Goal: Task Accomplishment & Management: Manage account settings

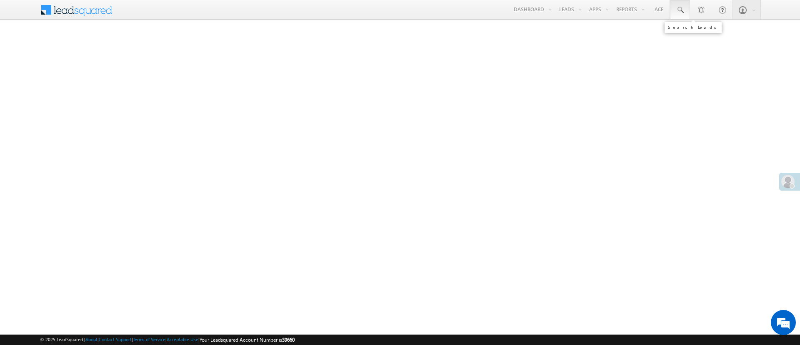
click at [683, 11] on span at bounding box center [680, 10] width 8 height 8
paste input "EQ26173011"
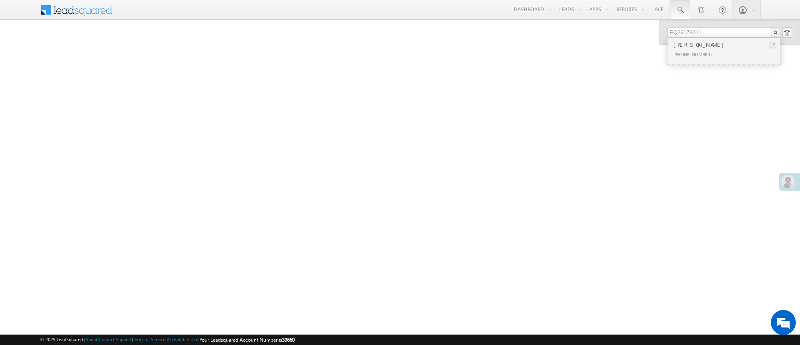
type input "EQ26173011"
click at [712, 50] on div "[PHONE_NUMBER]" at bounding box center [728, 54] width 112 height 10
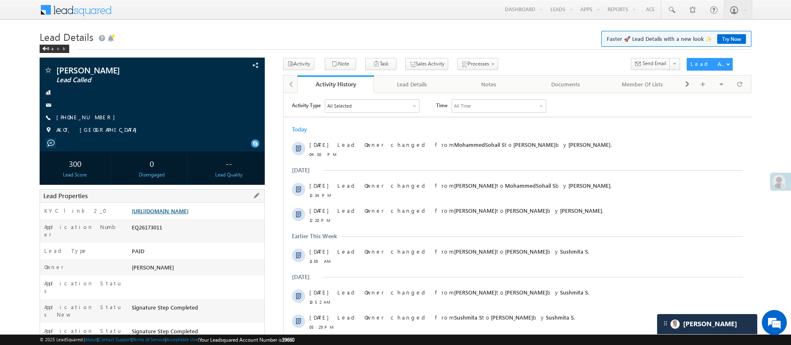
click at [188, 214] on link "https://angelbroking1-pk3em7sa.customui-test.leadsquared.com?leadId=ba72414c-08…" at bounding box center [160, 210] width 57 height 7
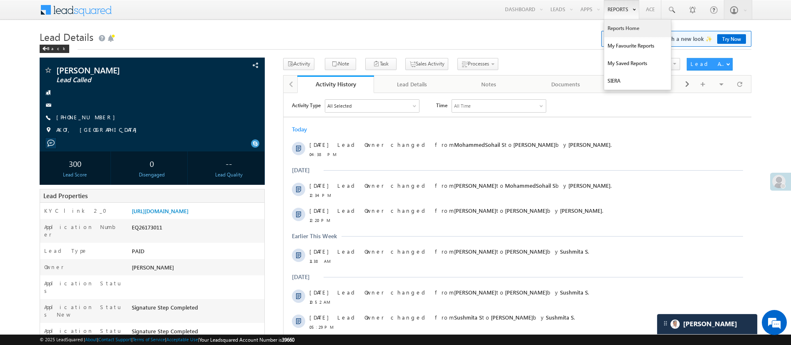
click at [625, 27] on link "Reports Home" at bounding box center [637, 29] width 67 height 18
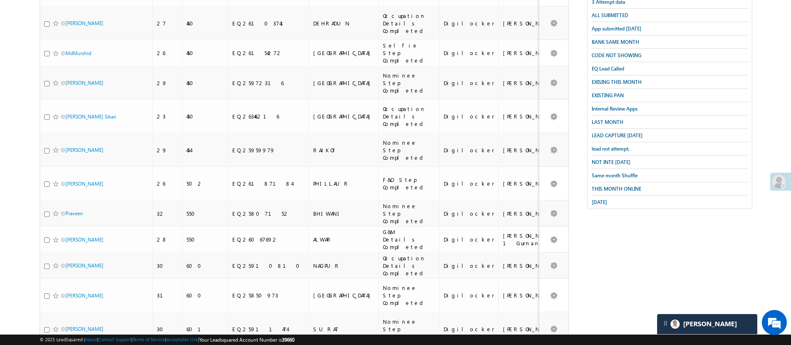
scroll to position [198, 0]
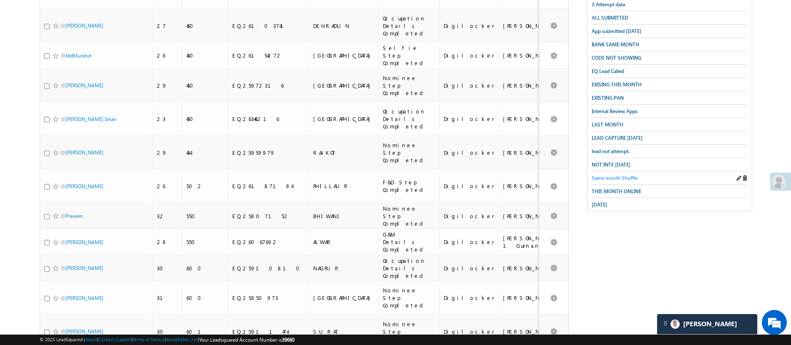
click at [620, 175] on span "Same month Shuffle" at bounding box center [615, 178] width 46 height 6
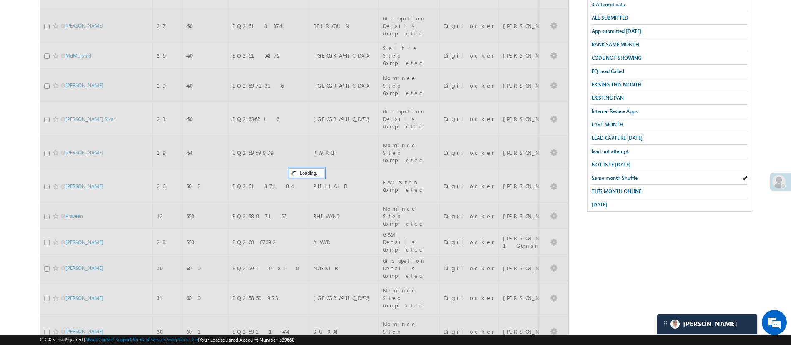
scroll to position [0, 0]
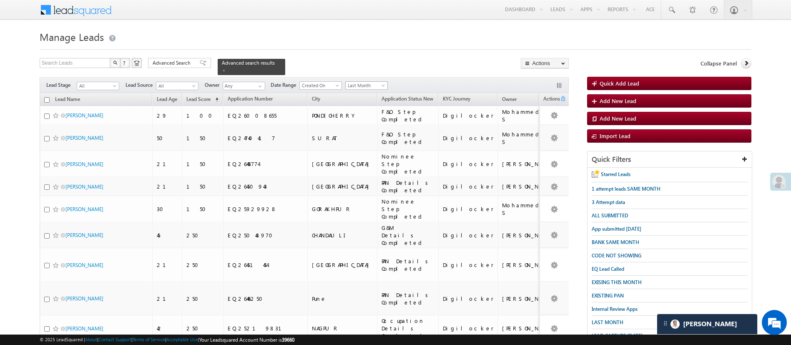
click at [360, 82] on span "Last Month" at bounding box center [366, 86] width 40 height 8
click at [367, 97] on link "Custom" at bounding box center [368, 98] width 42 height 8
click at [402, 81] on input "__/__/__" at bounding box center [408, 85] width 34 height 8
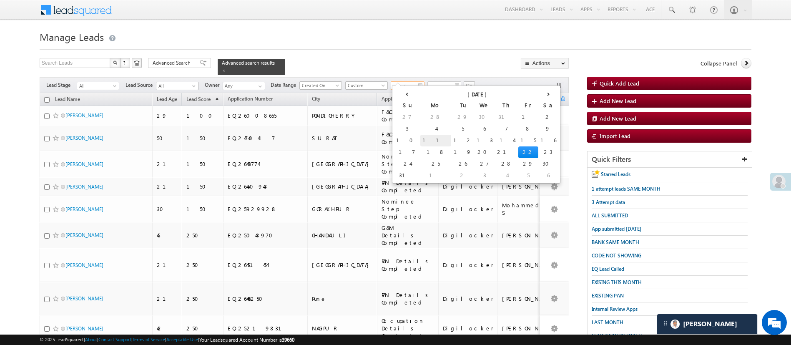
click at [420, 137] on td "11" at bounding box center [435, 141] width 31 height 12
type input "08/11/25"
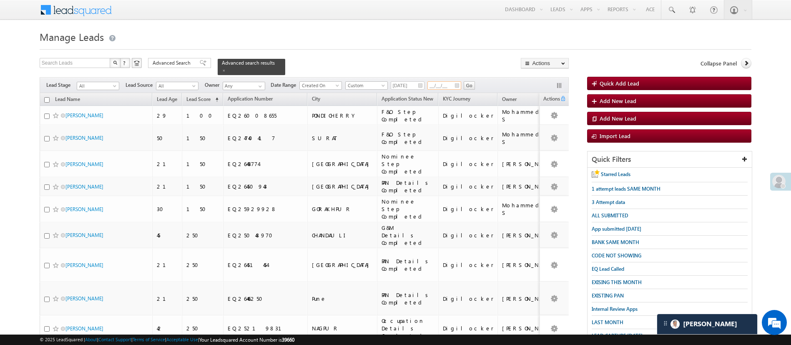
click at [443, 81] on input "__/__/__" at bounding box center [444, 85] width 34 height 8
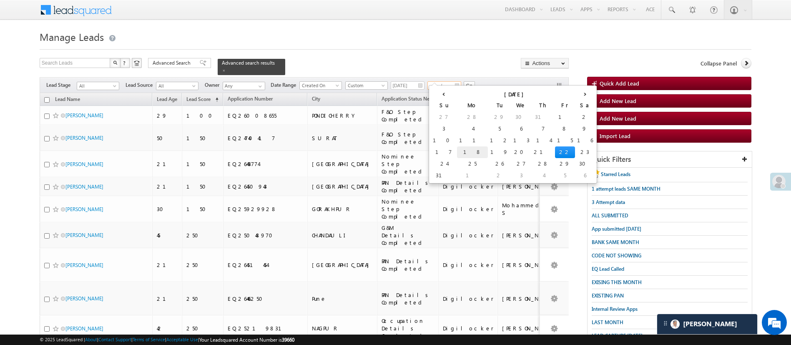
click at [457, 153] on td "18" at bounding box center [472, 152] width 31 height 12
type input "08/18/25"
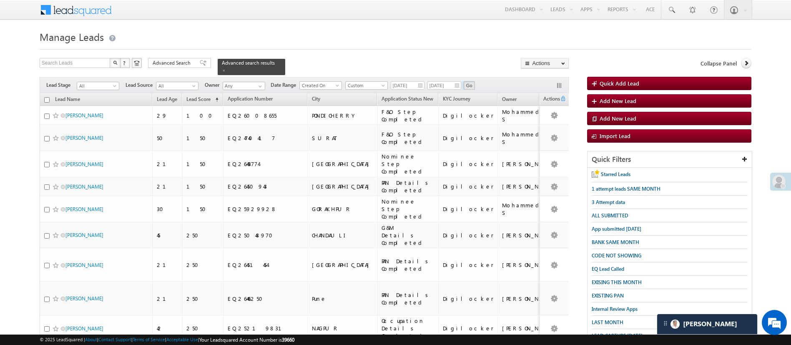
click at [469, 81] on input "Go" at bounding box center [469, 85] width 11 height 8
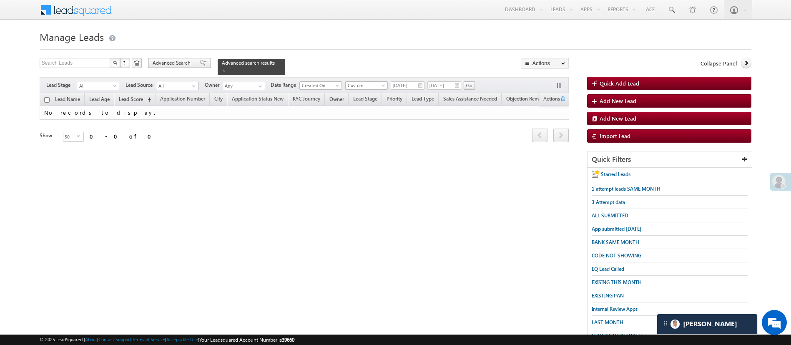
click at [186, 60] on span "Advanced Search" at bounding box center [173, 63] width 40 height 8
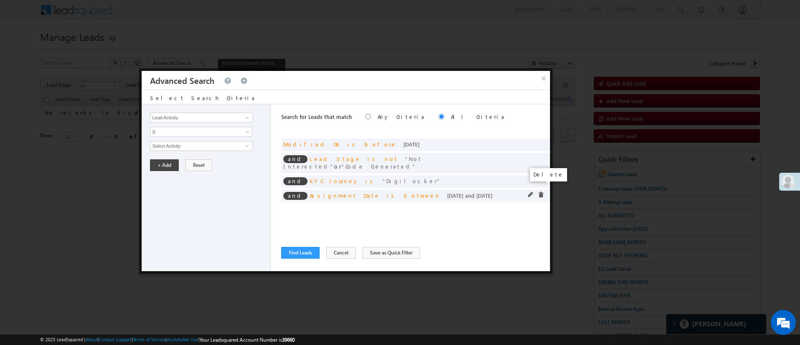
click at [539, 192] on span at bounding box center [541, 195] width 6 height 6
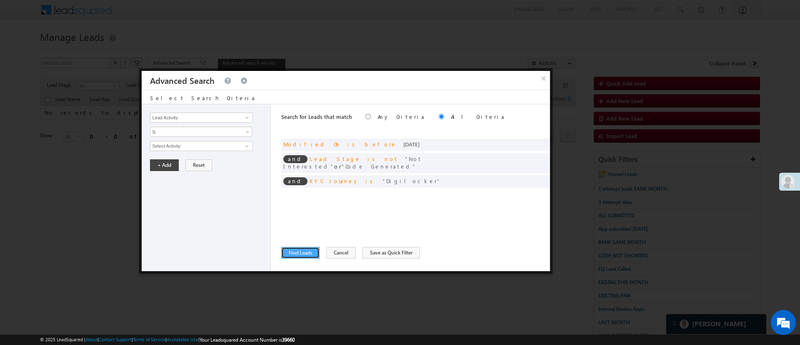
click at [307, 252] on button "Find Leads" at bounding box center [300, 253] width 38 height 12
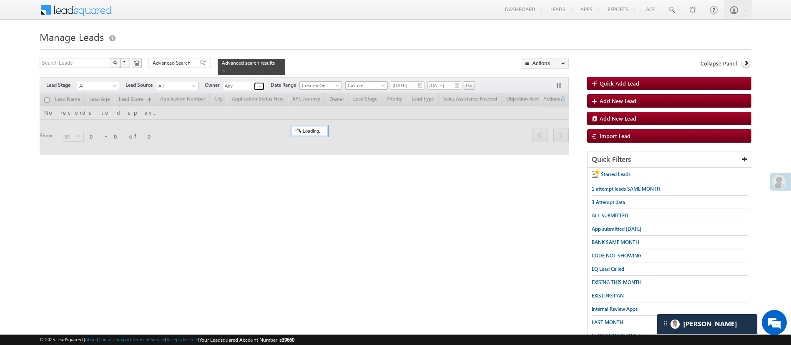
click at [258, 83] on span at bounding box center [260, 86] width 7 height 7
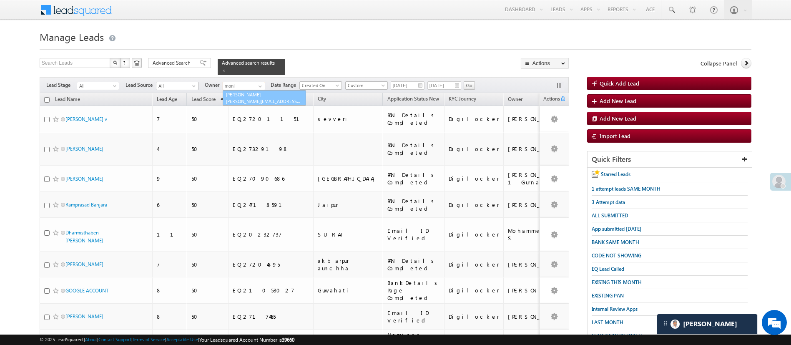
click at [256, 92] on link "Monika Jain Monika.Jain@angelbroking.com" at bounding box center [264, 98] width 83 height 16
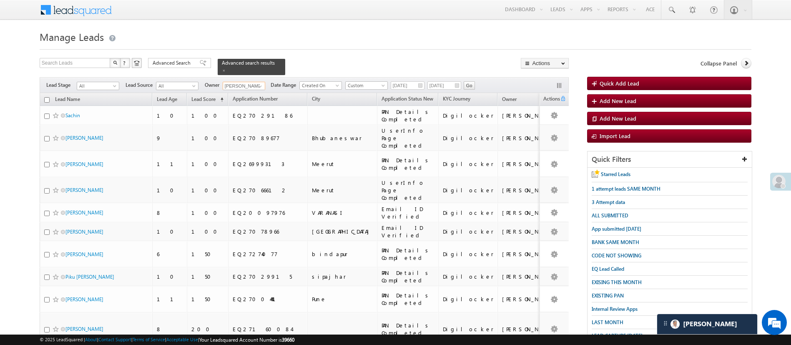
scroll to position [370, 0]
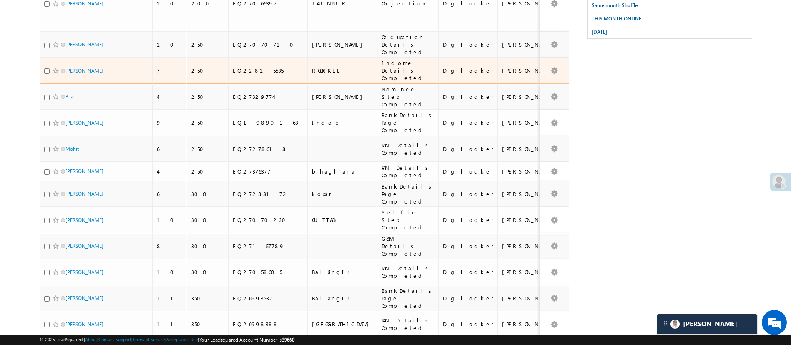
type input "Monika Jain"
click at [46, 68] on input "checkbox" at bounding box center [46, 70] width 5 height 5
checkbox input "true"
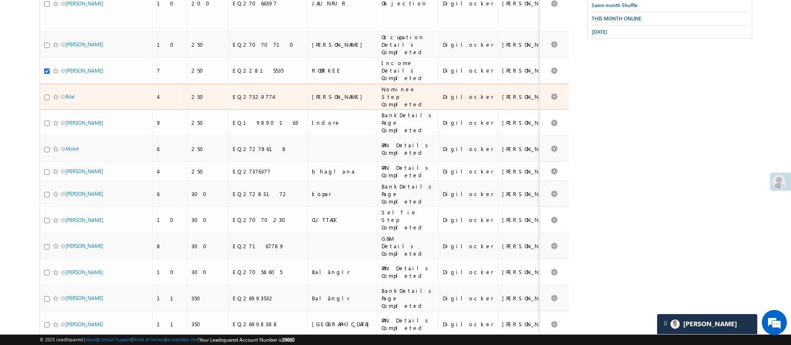
click at [47, 95] on input "checkbox" at bounding box center [46, 97] width 5 height 5
checkbox input "true"
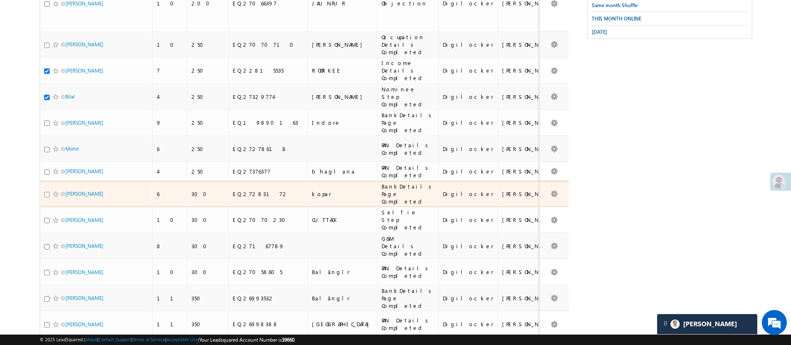
click at [46, 192] on input "checkbox" at bounding box center [46, 194] width 5 height 5
checkbox input "true"
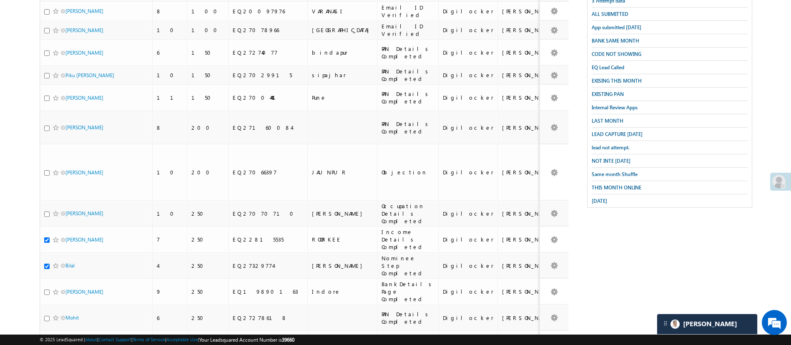
scroll to position [208, 0]
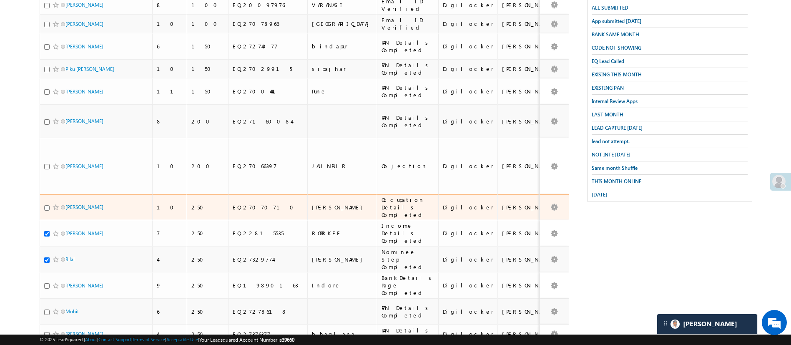
click at [47, 205] on input "checkbox" at bounding box center [46, 207] width 5 height 5
checkbox input "true"
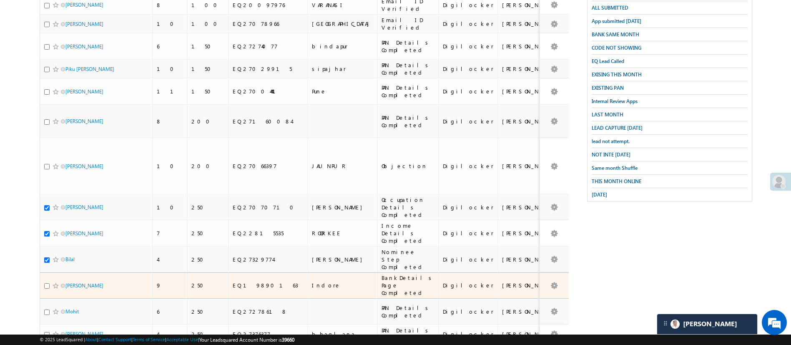
click at [47, 283] on input "checkbox" at bounding box center [46, 285] width 5 height 5
checkbox input "true"
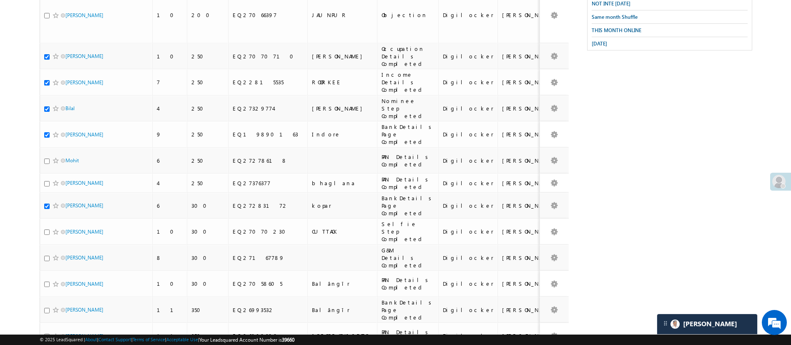
scroll to position [359, 0]
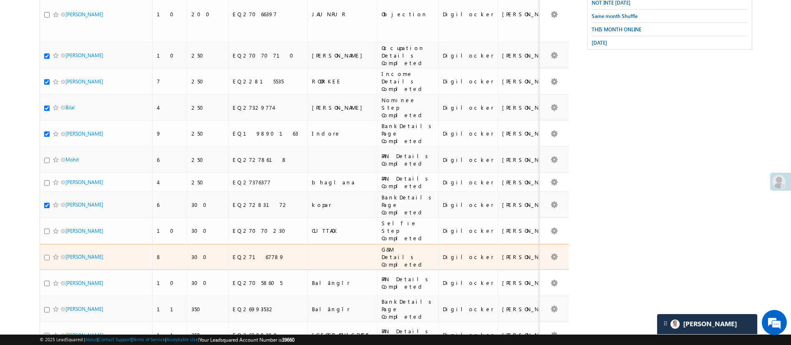
click at [46, 255] on input "checkbox" at bounding box center [46, 257] width 5 height 5
checkbox input "true"
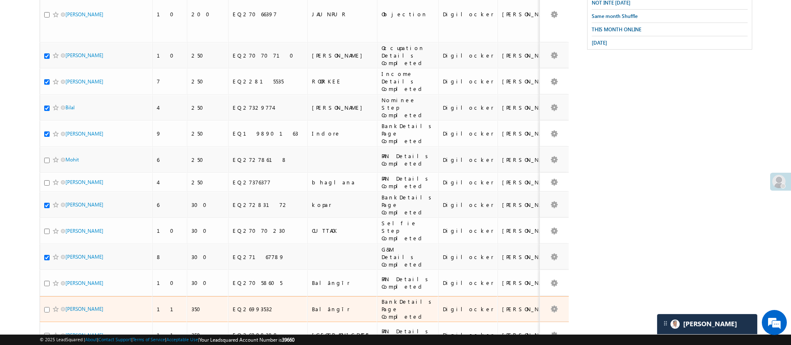
click at [45, 307] on input "checkbox" at bounding box center [46, 309] width 5 height 5
checkbox input "true"
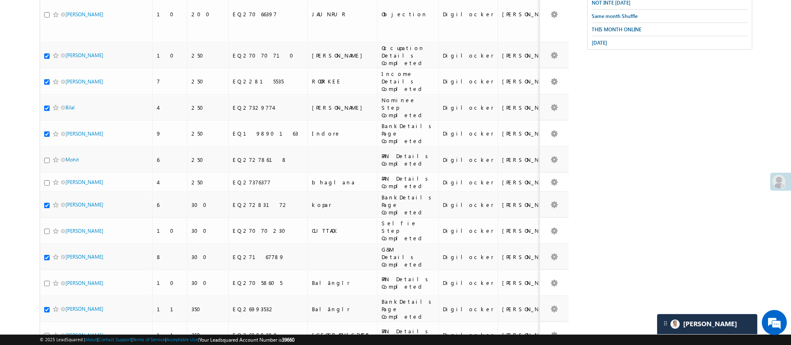
drag, startPoint x: 798, startPoint y: 292, endPoint x: 778, endPoint y: 2, distance: 290.5
click at [778, 2] on body "Menu Manish Panchal Manis h.1Pa nchal @ange lbrok ing.c om" at bounding box center [395, 57] width 791 height 832
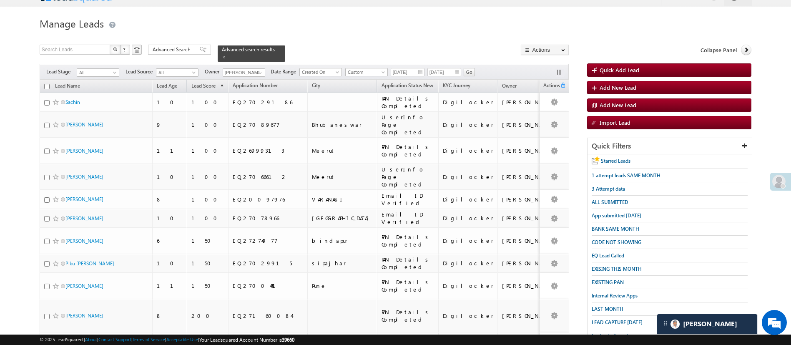
scroll to position [11, 0]
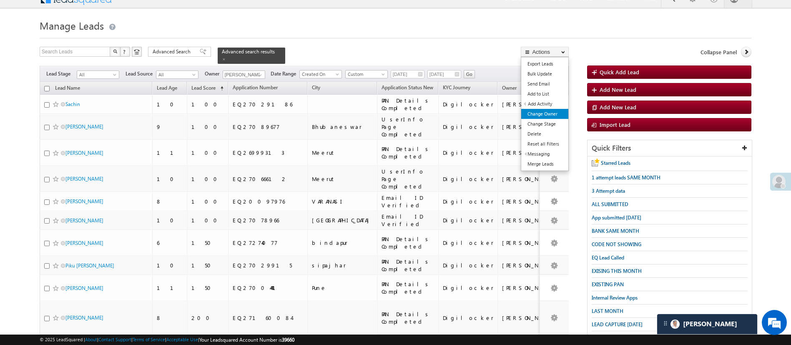
click at [559, 111] on link "Change Owner" at bounding box center [544, 114] width 47 height 10
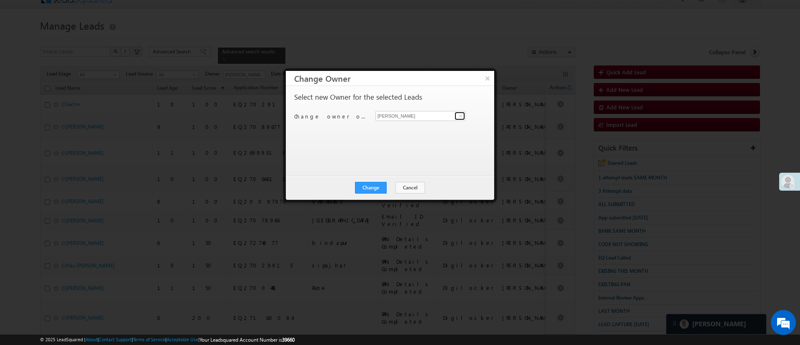
click at [455, 117] on link at bounding box center [460, 116] width 10 height 8
click at [429, 127] on link "Lavisha Gautam Lavisha.Gautam@angelbroking.com" at bounding box center [421, 129] width 90 height 16
type input "Lavisha Gautam"
click at [375, 187] on button "Change" at bounding box center [371, 188] width 32 height 12
click at [387, 185] on button "Close" at bounding box center [391, 188] width 27 height 12
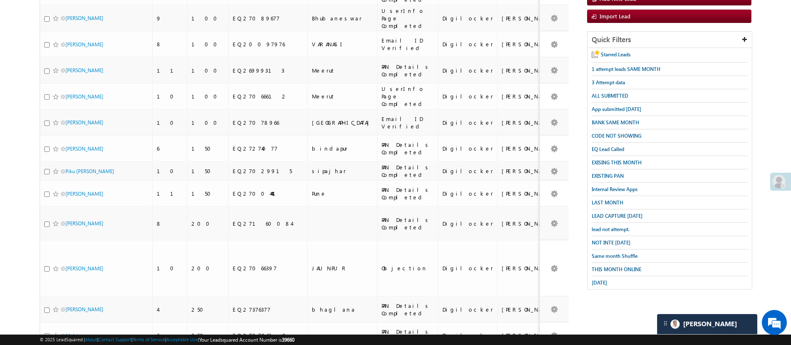
scroll to position [120, 0]
click at [610, 199] on span "LAST MONTH" at bounding box center [608, 202] width 32 height 6
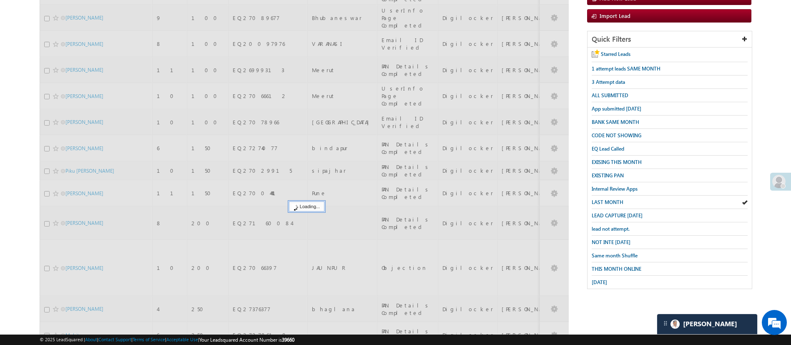
scroll to position [0, 0]
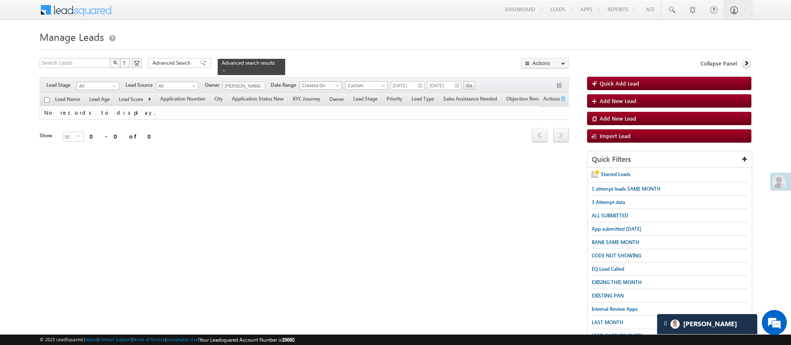
click at [325, 82] on span "Created On" at bounding box center [320, 86] width 40 height 8
click at [359, 82] on span "Custom" at bounding box center [366, 86] width 40 height 8
click at [368, 139] on ul "All Time Custom Yesterday Today Last Week This Week Last Month This Month Last …" at bounding box center [367, 123] width 43 height 77
click at [366, 142] on link "Last Month" at bounding box center [368, 144] width 42 height 8
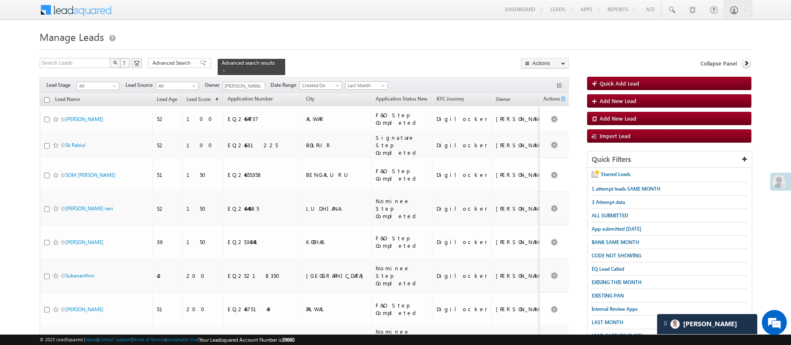
click at [183, 61] on span "Advanced Search" at bounding box center [173, 63] width 40 height 8
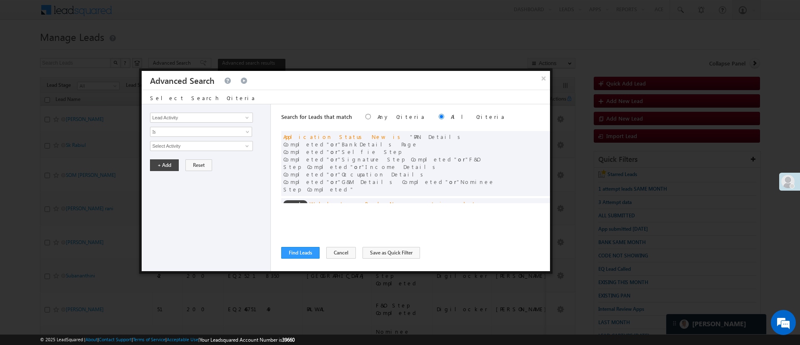
scroll to position [63, 0]
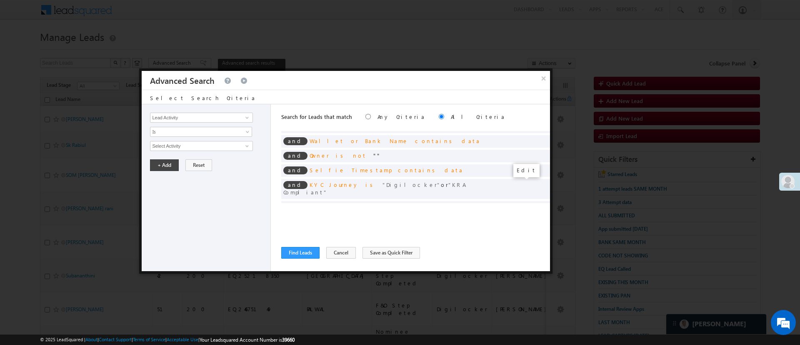
click at [528, 218] on span at bounding box center [531, 221] width 6 height 6
click at [188, 147] on span "Last Month" at bounding box center [196, 146] width 90 height 8
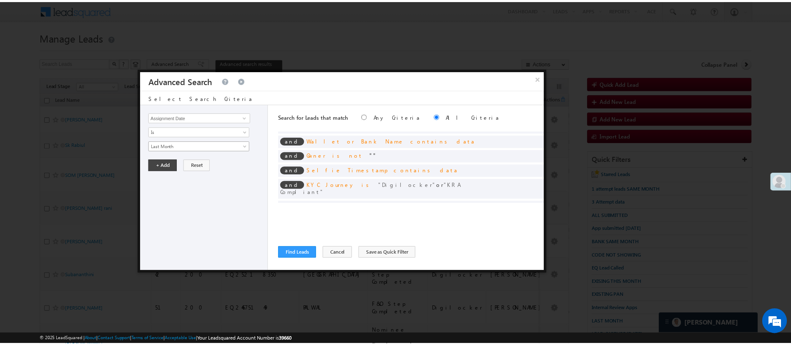
scroll to position [4, 0]
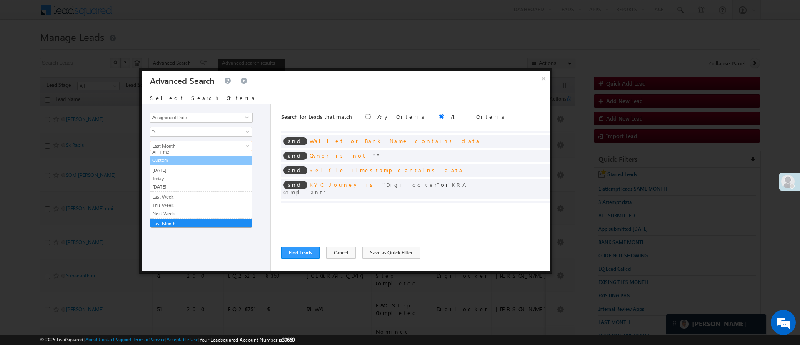
click at [181, 162] on link "Custom" at bounding box center [202, 160] width 102 height 8
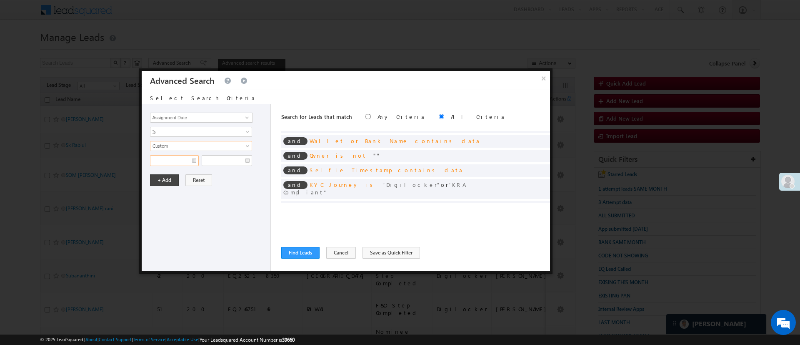
click at [173, 160] on input "text" at bounding box center [174, 160] width 49 height 11
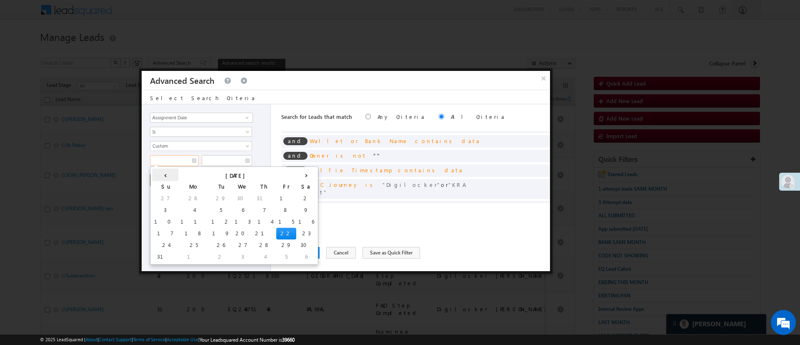
click at [158, 175] on th "‹" at bounding box center [165, 174] width 26 height 13
click at [196, 221] on td "15" at bounding box center [206, 222] width 20 height 12
type input "07/15/25"
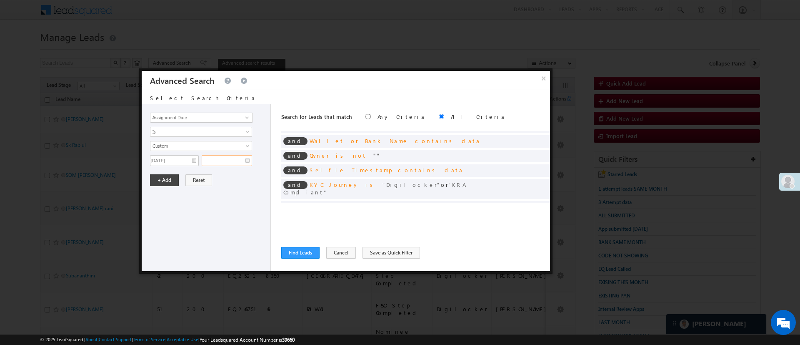
click at [233, 158] on input "text" at bounding box center [227, 160] width 50 height 11
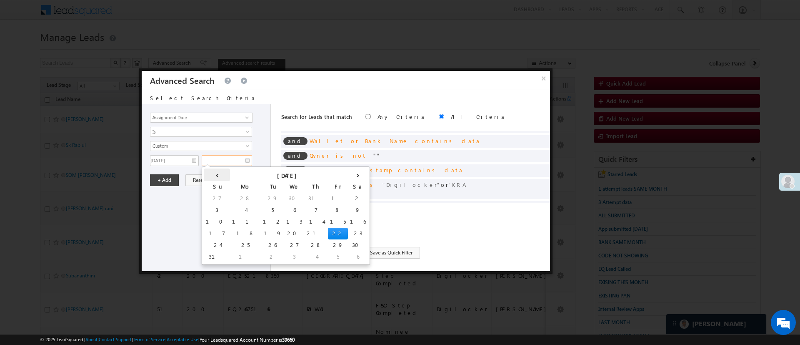
click at [213, 172] on th "‹" at bounding box center [217, 174] width 26 height 13
click at [288, 242] on td "31" at bounding box center [301, 245] width 26 height 12
type input "07/31/25"
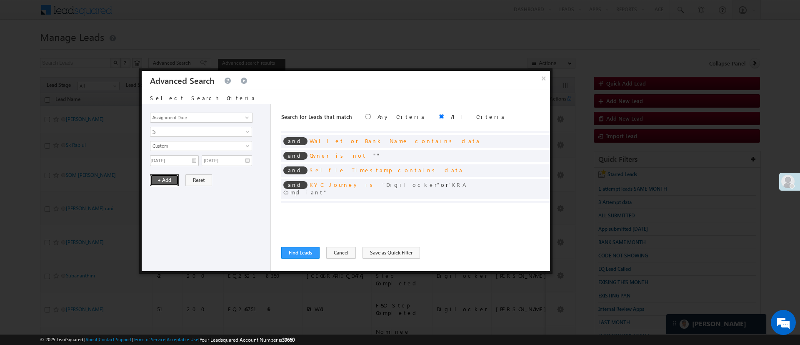
click at [165, 179] on button "+ Add" at bounding box center [164, 180] width 29 height 12
click at [304, 250] on button "Find Leads" at bounding box center [300, 253] width 38 height 12
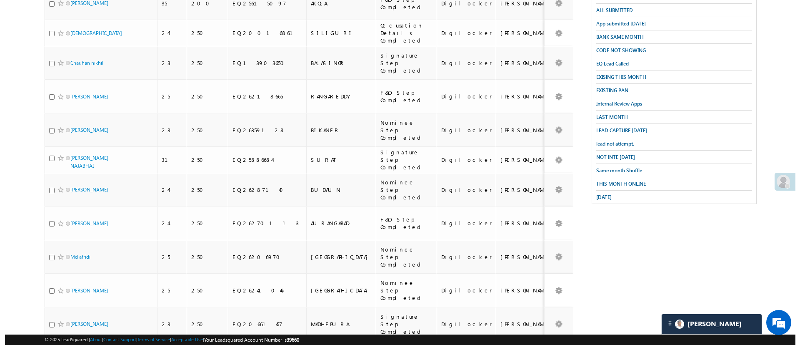
scroll to position [0, 0]
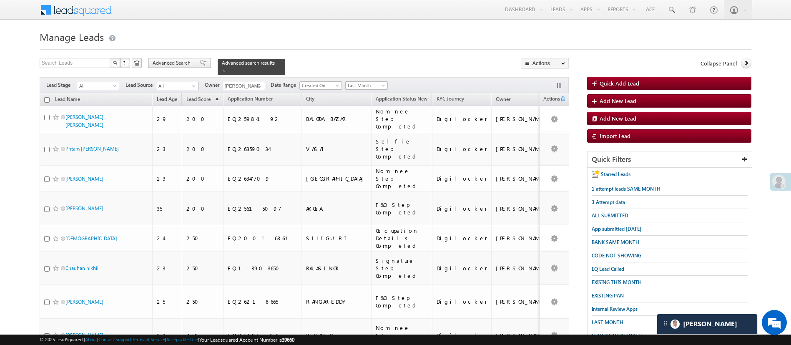
click at [178, 63] on span "Advanced Search" at bounding box center [173, 63] width 40 height 8
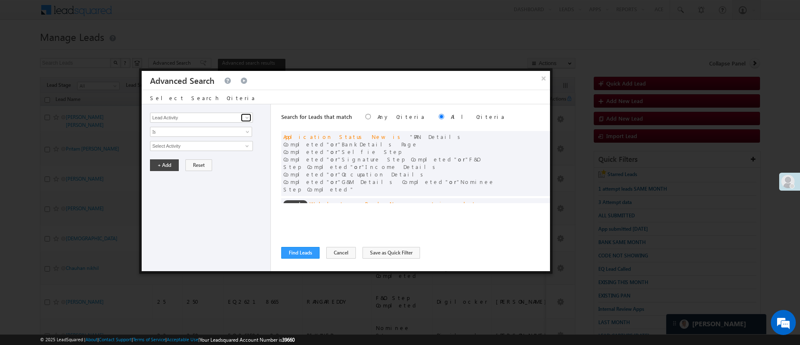
click at [246, 117] on span at bounding box center [247, 117] width 7 height 7
click at [180, 151] on link "Modified On" at bounding box center [201, 152] width 103 height 10
click at [243, 117] on link at bounding box center [246, 117] width 10 height 8
click at [199, 150] on link "Modified On" at bounding box center [201, 152] width 103 height 10
type input "Modified On"
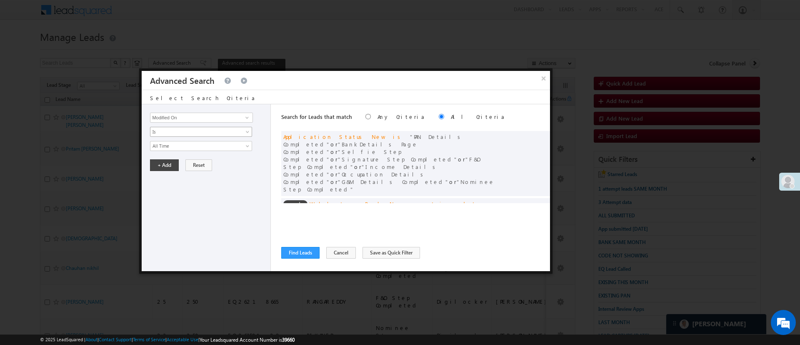
click at [206, 134] on span "Is" at bounding box center [196, 132] width 90 height 8
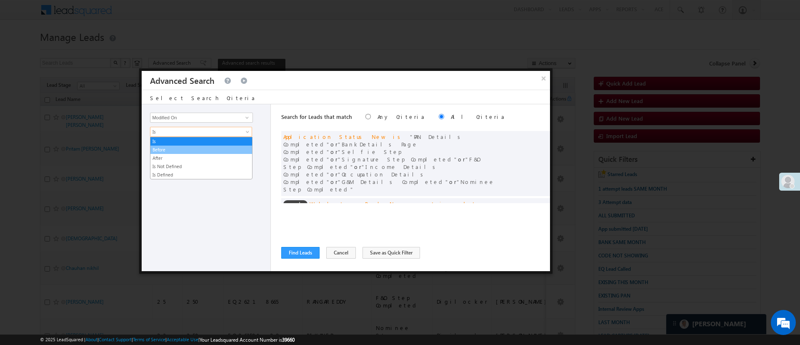
drag, startPoint x: 191, startPoint y: 153, endPoint x: 192, endPoint y: 148, distance: 5.1
click at [192, 148] on ul "Is Before After Is Not Defined Is Defined" at bounding box center [201, 158] width 103 height 43
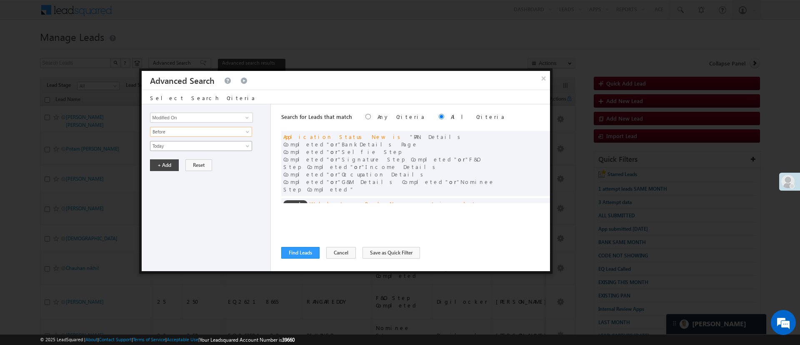
click at [192, 148] on span "Today" at bounding box center [196, 146] width 90 height 8
click at [184, 152] on link "Today" at bounding box center [202, 156] width 102 height 8
click at [170, 163] on button "+ Add" at bounding box center [164, 165] width 29 height 12
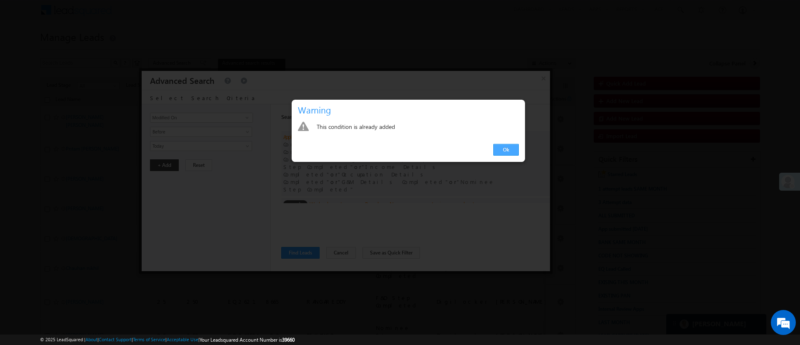
click at [499, 152] on link "Ok" at bounding box center [506, 150] width 25 height 12
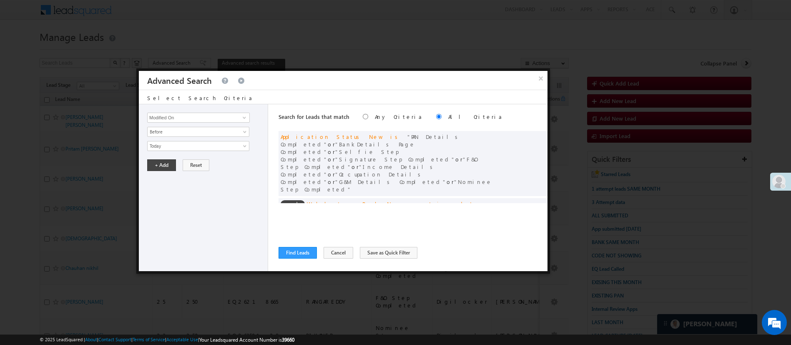
scroll to position [63, 0]
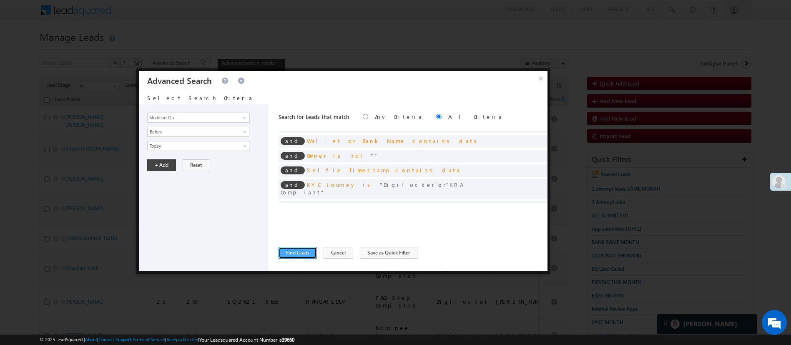
click at [304, 252] on button "Find Leads" at bounding box center [297, 253] width 38 height 12
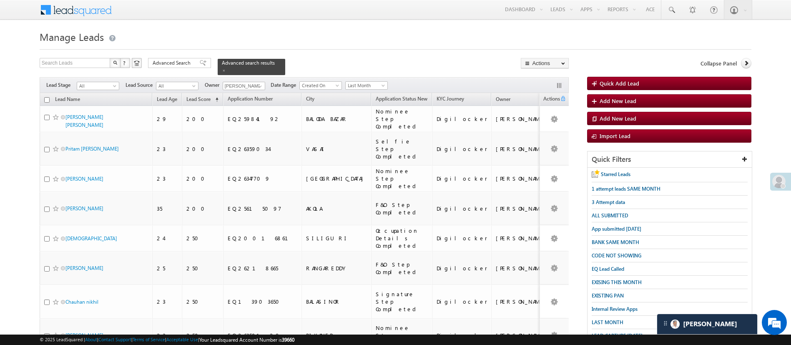
click at [45, 97] on input "checkbox" at bounding box center [46, 99] width 5 height 5
checkbox input "true"
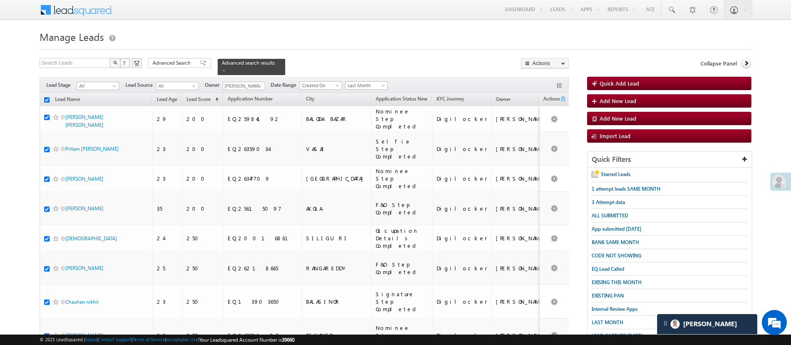
checkbox input "true"
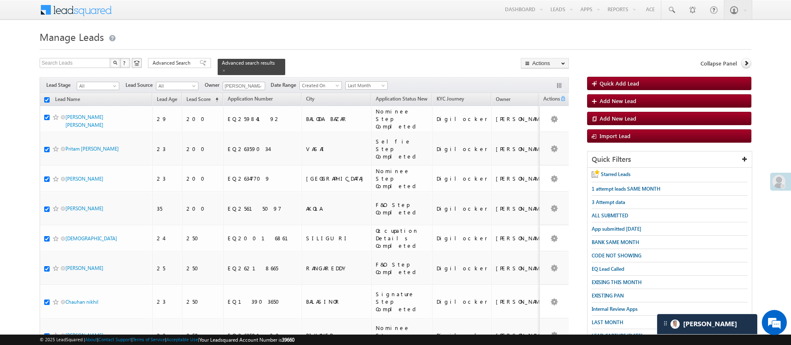
checkbox input "true"
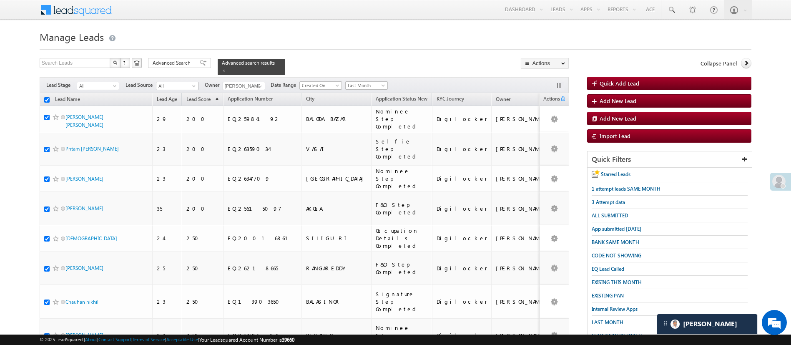
checkbox input "true"
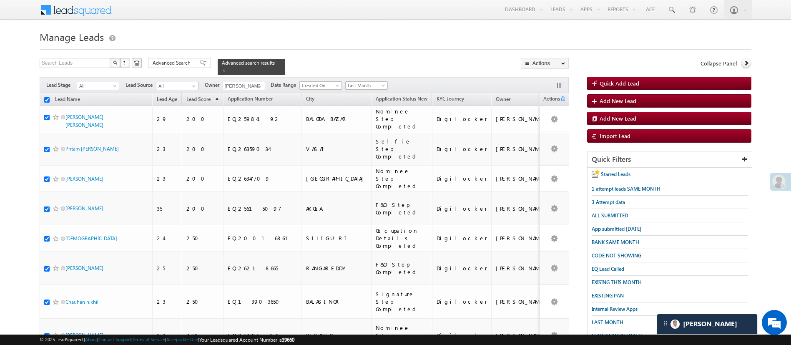
checkbox input "true"
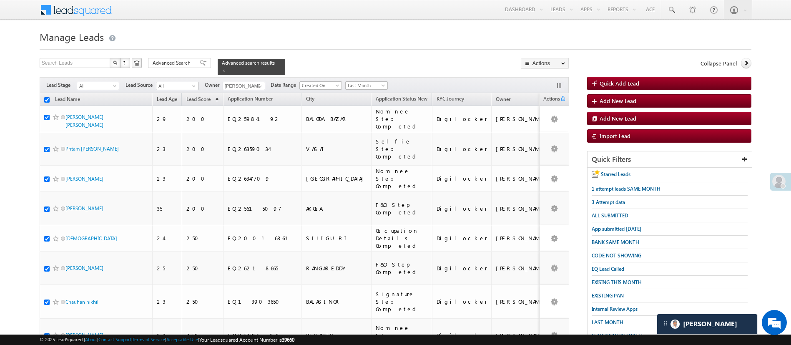
checkbox input "true"
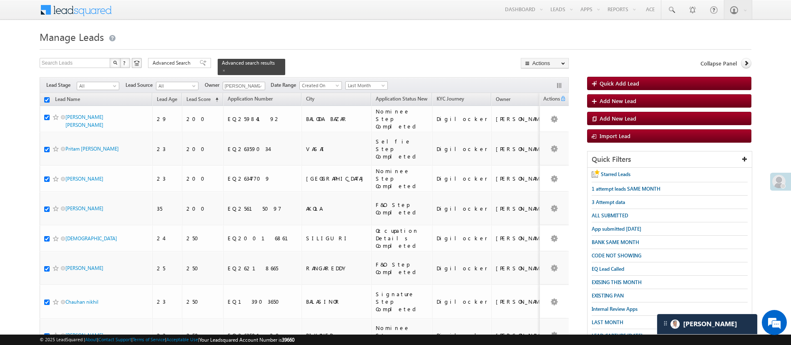
checkbox input "true"
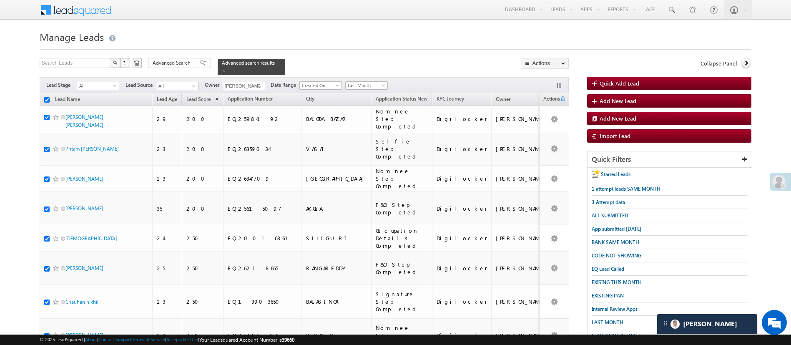
checkbox input "true"
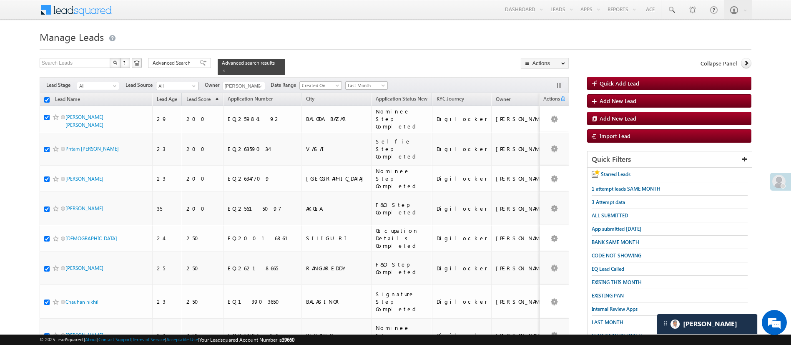
checkbox input "true"
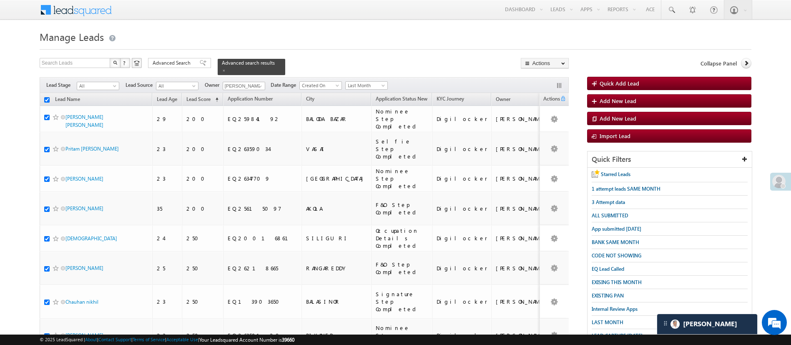
checkbox input "true"
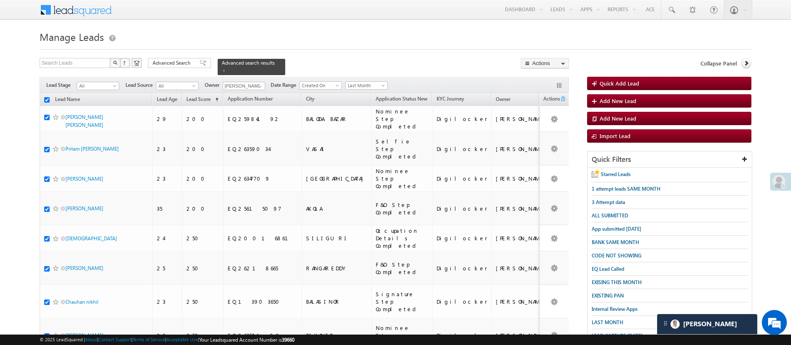
checkbox input "true"
click at [555, 122] on link "Change Owner" at bounding box center [544, 125] width 47 height 10
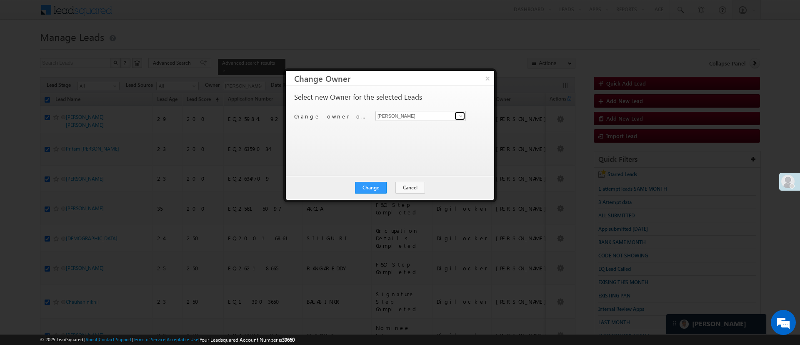
click at [463, 112] on link at bounding box center [460, 116] width 10 height 8
type input "m"
click at [397, 131] on span "MohammedSohail.S@angelbroking.com" at bounding box center [416, 132] width 75 height 6
type input "MohammedSohail S"
click at [378, 187] on button "Change" at bounding box center [371, 188] width 32 height 12
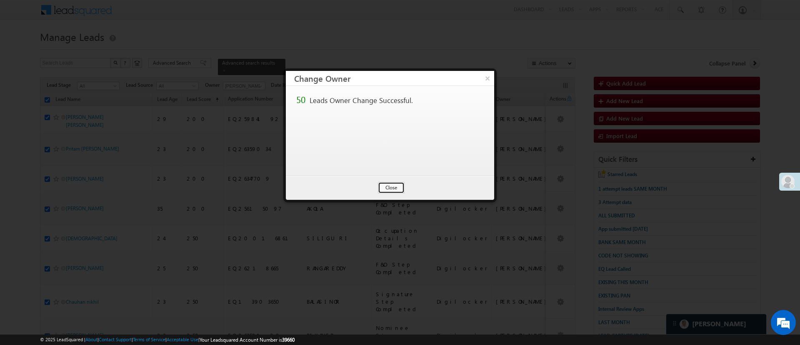
click at [378, 187] on button "Close" at bounding box center [391, 188] width 27 height 12
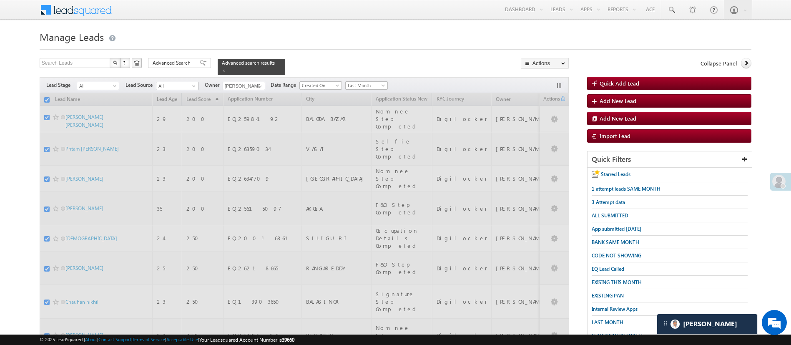
checkbox input "false"
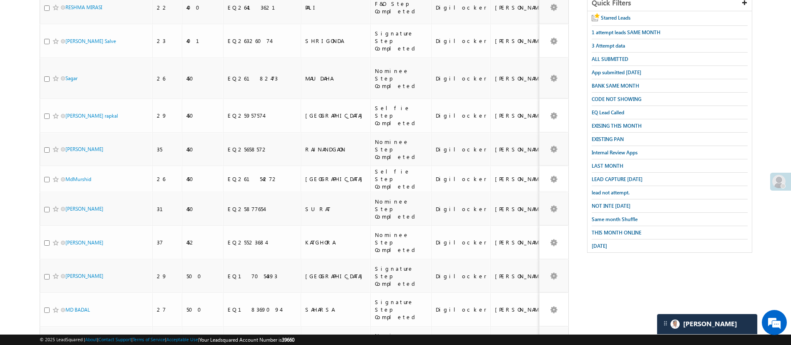
scroll to position [0, 0]
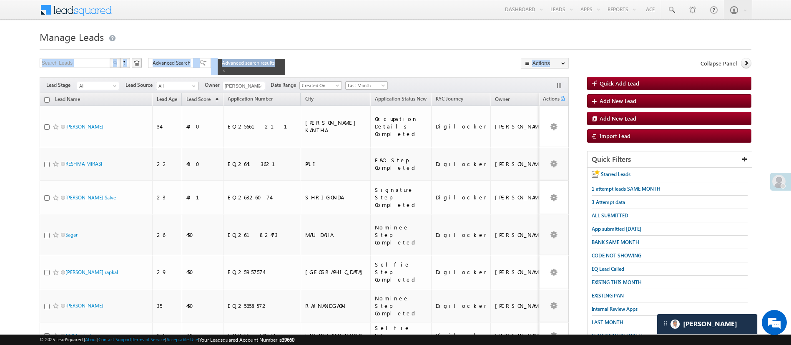
drag, startPoint x: 800, startPoint y: 100, endPoint x: 480, endPoint y: 50, distance: 323.7
click at [162, 65] on span "Advanced Search" at bounding box center [173, 63] width 40 height 8
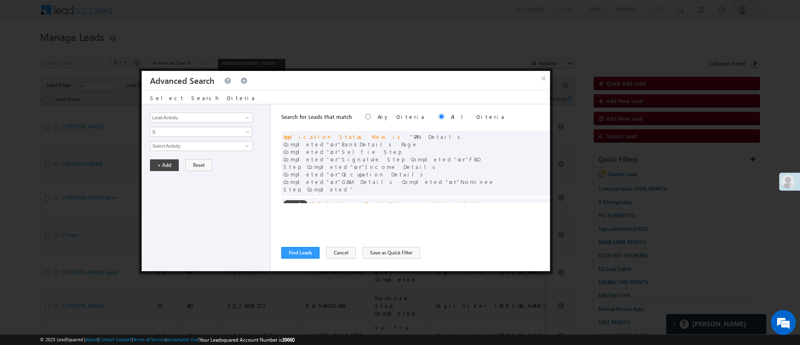
scroll to position [63, 0]
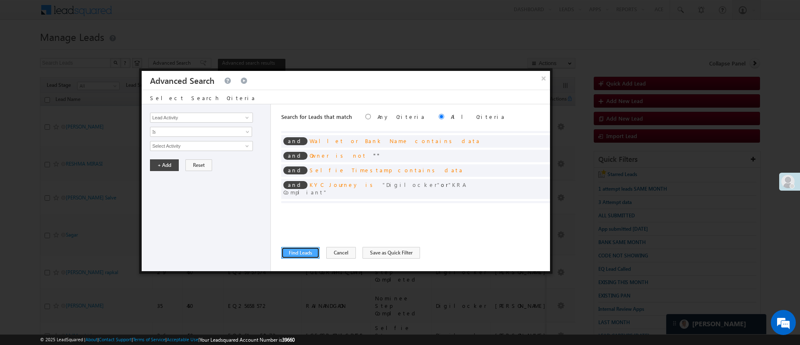
click at [298, 251] on button "Find Leads" at bounding box center [300, 253] width 38 height 12
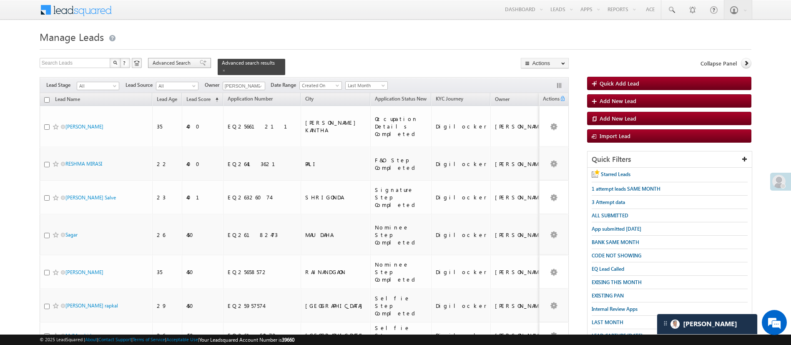
click at [188, 64] on span "Advanced Search" at bounding box center [173, 63] width 40 height 8
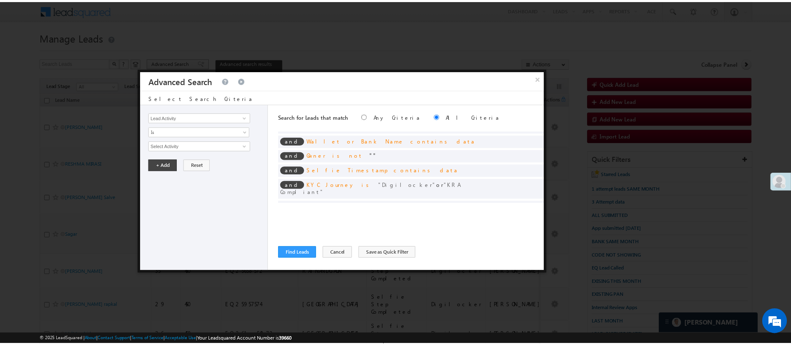
scroll to position [0, 0]
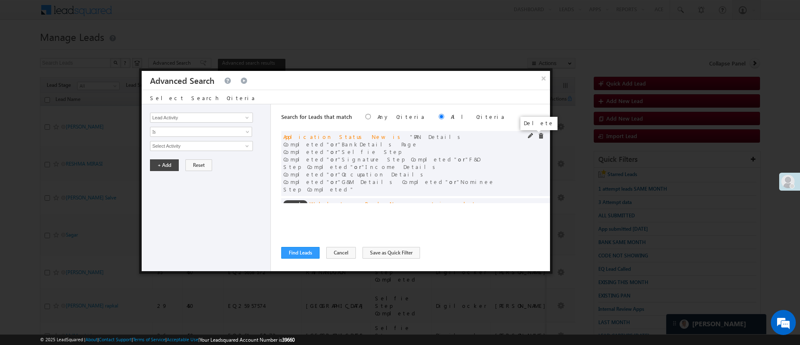
click at [538, 137] on span at bounding box center [541, 136] width 6 height 6
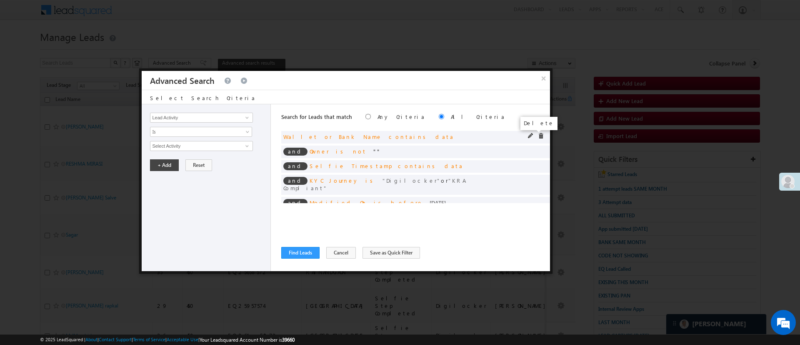
click at [538, 135] on span at bounding box center [541, 136] width 6 height 6
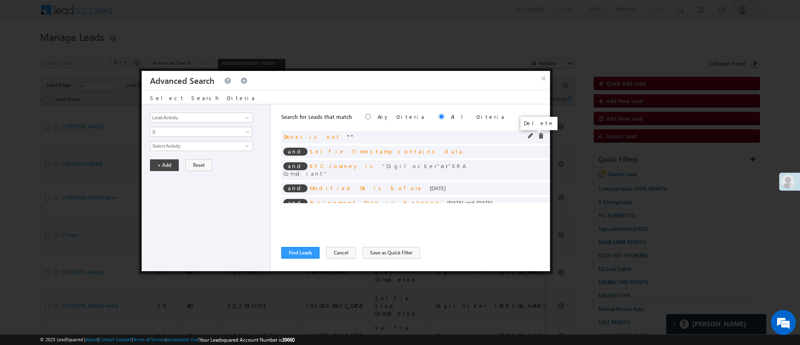
click at [538, 136] on span at bounding box center [541, 136] width 6 height 6
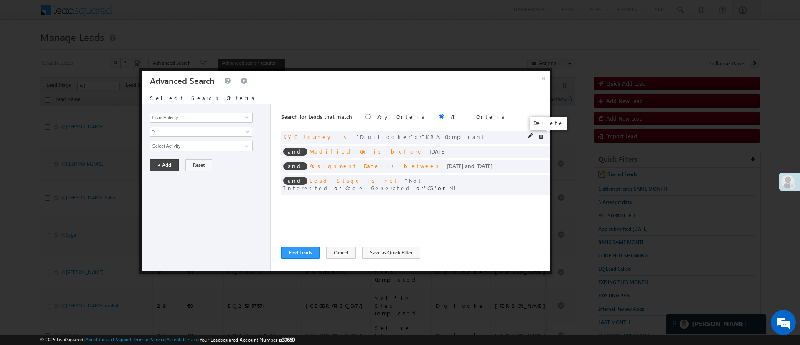
click at [541, 135] on span at bounding box center [541, 136] width 6 height 6
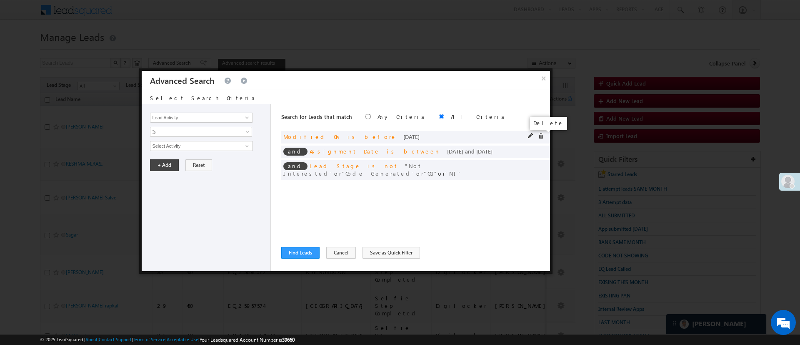
click at [539, 135] on span at bounding box center [541, 136] width 6 height 6
click at [539, 148] on span at bounding box center [541, 151] width 6 height 6
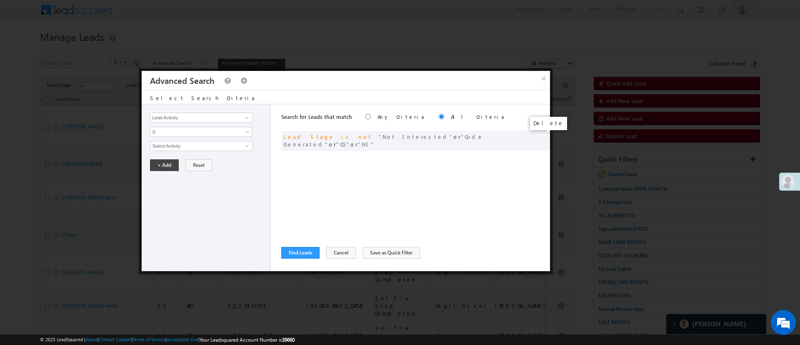
click at [0, 0] on span at bounding box center [0, 0] width 0 height 0
click at [246, 117] on span at bounding box center [247, 117] width 7 height 7
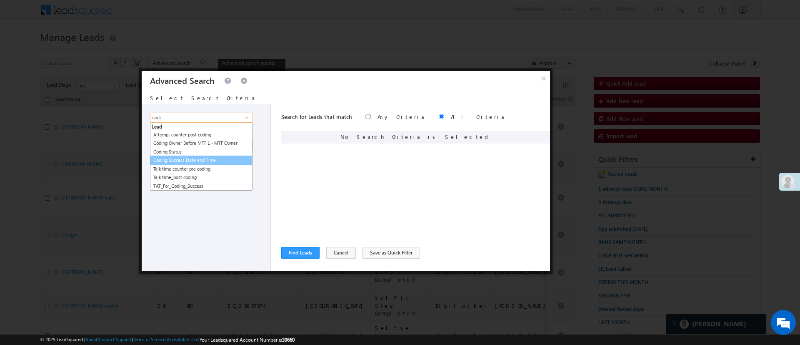
click at [210, 162] on link "Coding Success Date and Time" at bounding box center [201, 161] width 103 height 10
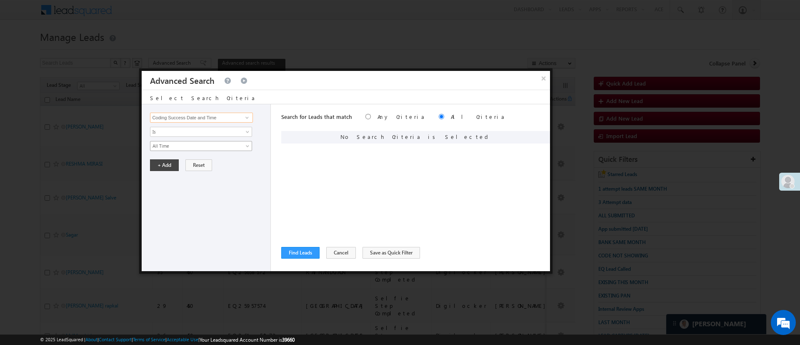
type input "Coding Success Date and Time"
click at [211, 150] on link "All Time" at bounding box center [201, 146] width 102 height 10
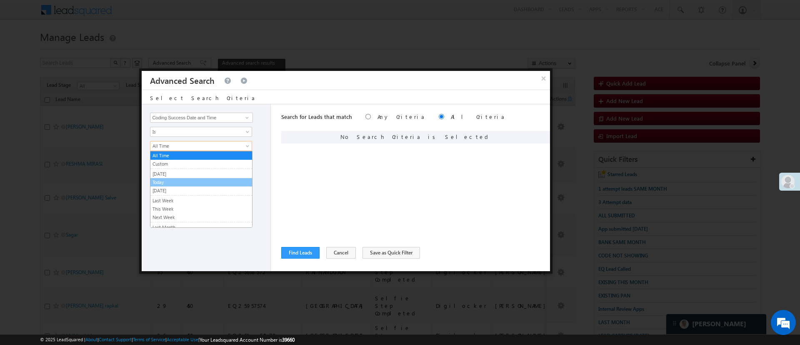
click at [200, 178] on link "Today" at bounding box center [202, 182] width 102 height 8
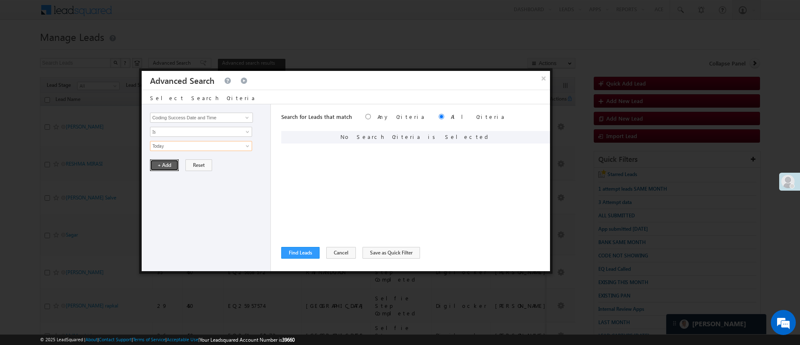
click at [172, 167] on button "+ Add" at bounding box center [164, 165] width 29 height 12
click at [304, 250] on button "Find Leads" at bounding box center [300, 253] width 38 height 12
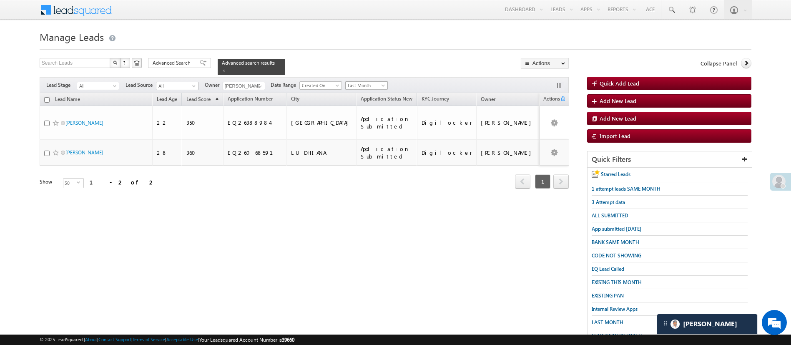
click at [382, 82] on span "Last Month" at bounding box center [366, 86] width 40 height 8
click at [364, 151] on link "This Month" at bounding box center [368, 153] width 42 height 8
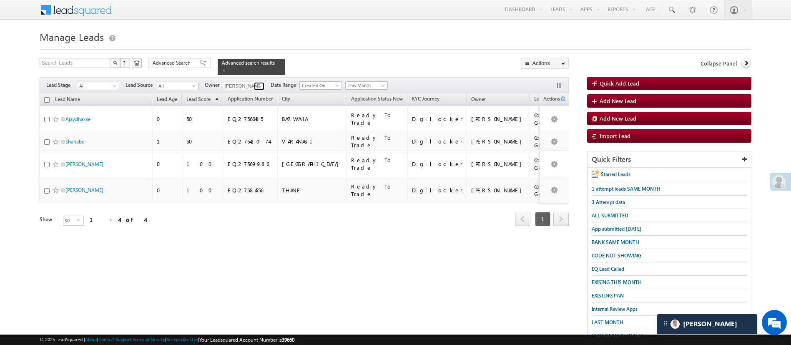
click at [260, 83] on span at bounding box center [260, 86] width 7 height 7
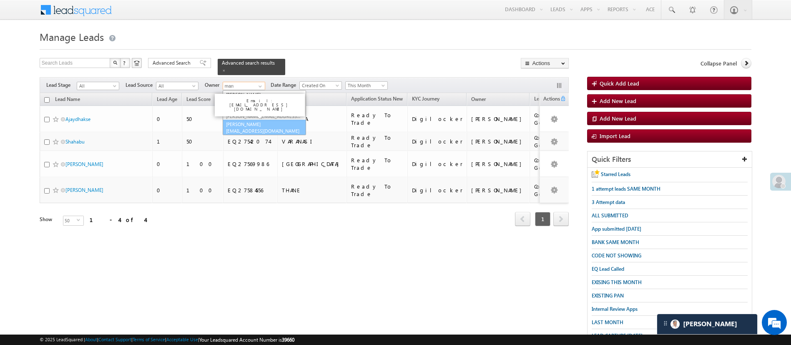
click at [267, 128] on span "Manish.1Panchal@angelbroking.com" at bounding box center [263, 131] width 75 height 6
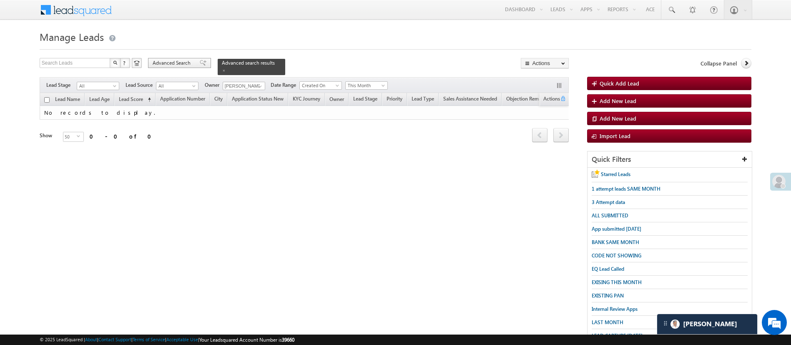
click at [171, 62] on span "Advanced Search" at bounding box center [173, 63] width 40 height 8
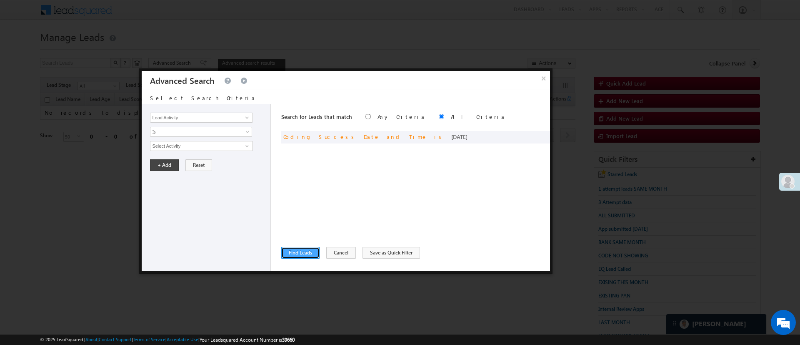
click at [309, 250] on button "Find Leads" at bounding box center [300, 253] width 38 height 12
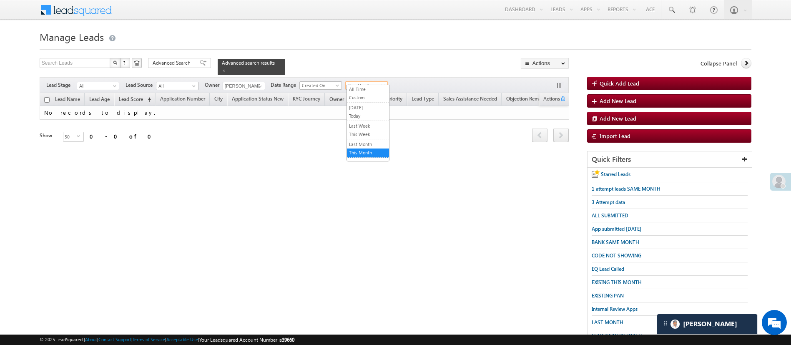
click at [380, 82] on span "This Month" at bounding box center [366, 86] width 40 height 8
click at [374, 87] on link "All Time" at bounding box center [368, 89] width 42 height 8
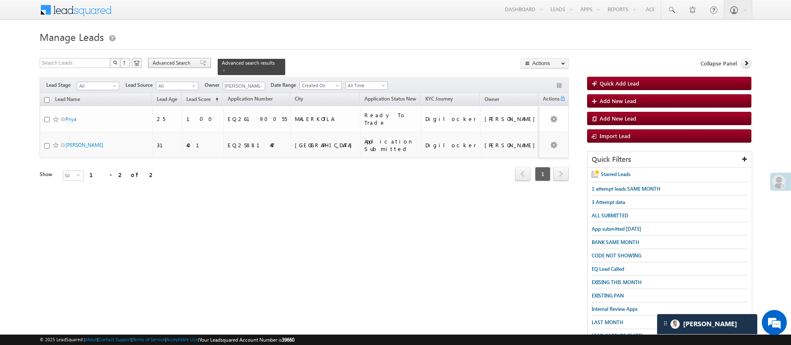
click at [171, 62] on span "Advanced Search" at bounding box center [173, 63] width 40 height 8
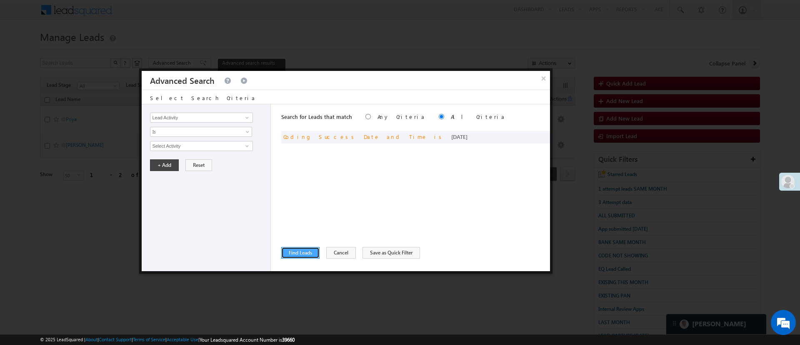
click at [301, 253] on button "Find Leads" at bounding box center [300, 253] width 38 height 12
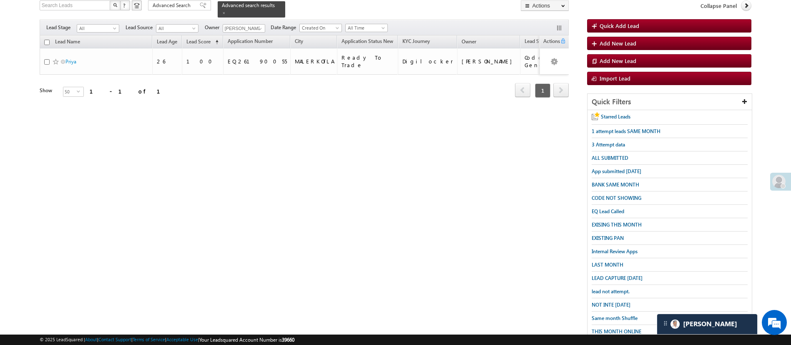
scroll to position [61, 0]
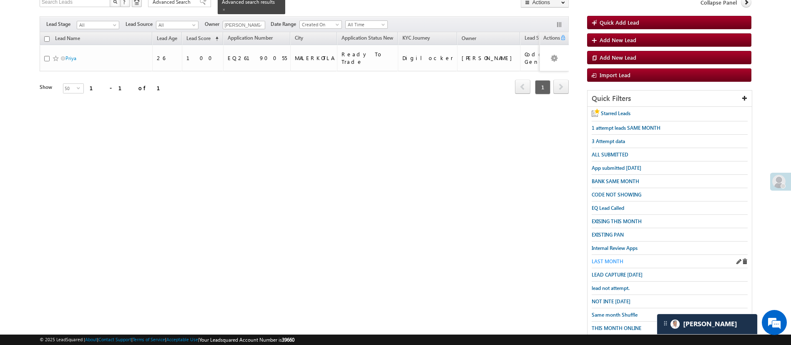
click at [602, 258] on span "LAST MONTH" at bounding box center [608, 261] width 32 height 6
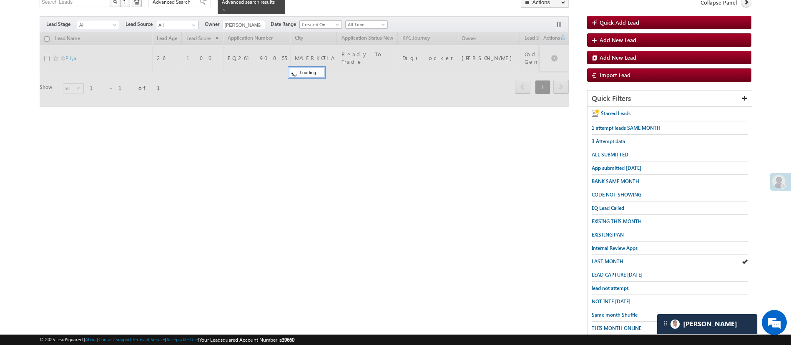
scroll to position [0, 0]
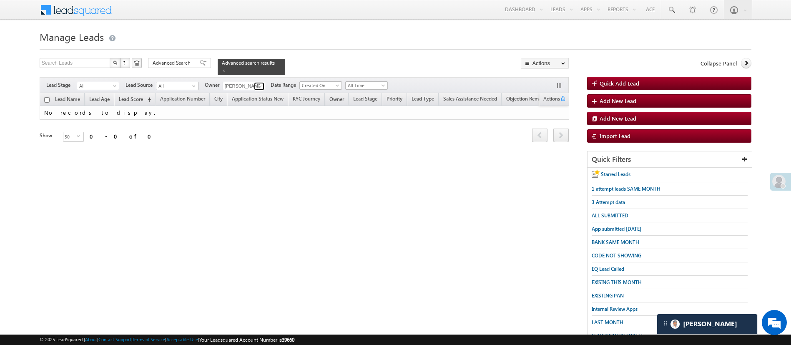
click at [254, 84] on link at bounding box center [259, 86] width 10 height 8
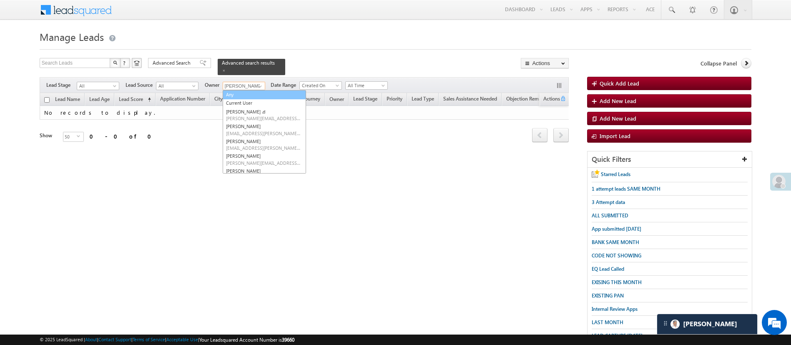
click at [252, 90] on link "Any" at bounding box center [264, 95] width 83 height 10
type input "Any"
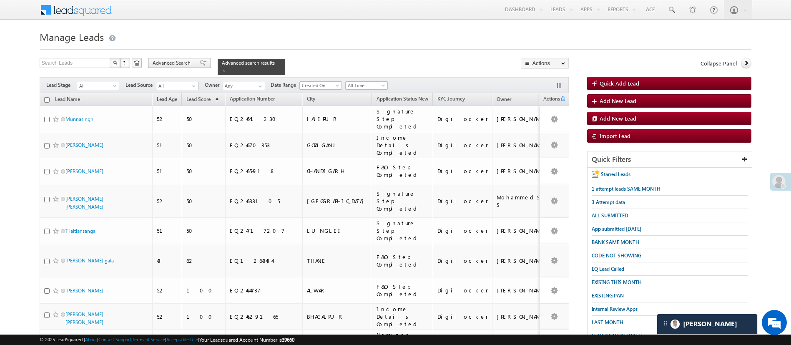
click at [159, 63] on span "Advanced Search" at bounding box center [173, 63] width 40 height 8
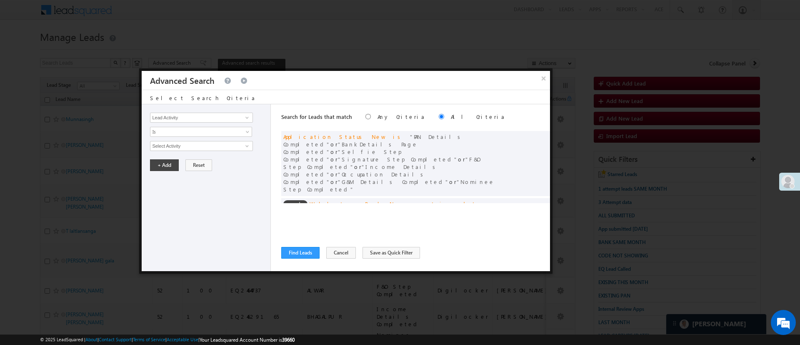
scroll to position [63, 0]
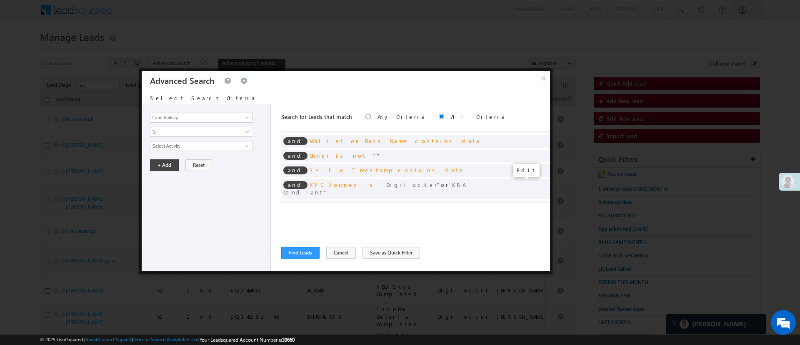
click at [528, 218] on span at bounding box center [531, 221] width 6 height 6
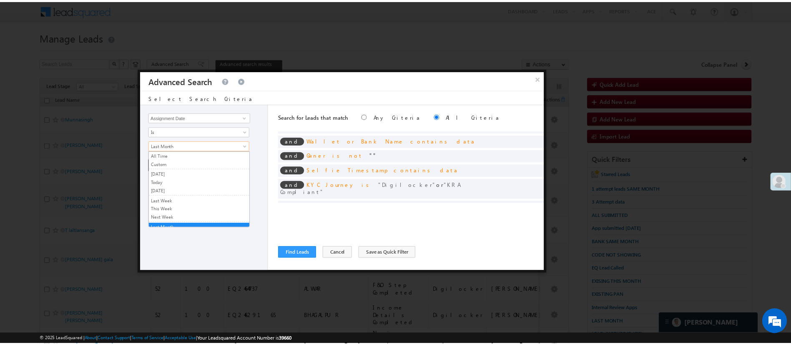
scroll to position [4, 0]
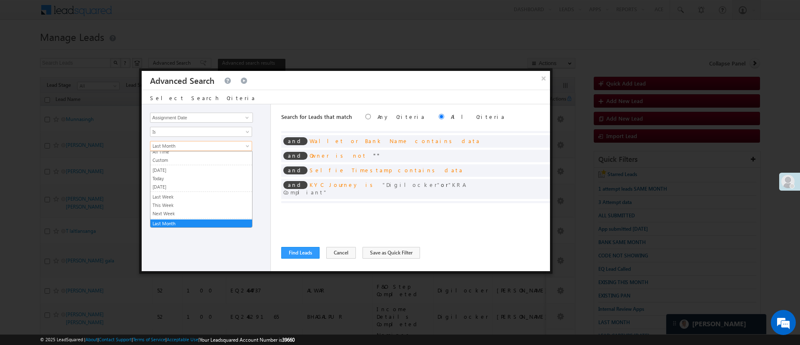
click at [172, 147] on span "Last Month" at bounding box center [196, 146] width 90 height 8
click at [176, 156] on link "Custom" at bounding box center [202, 160] width 102 height 8
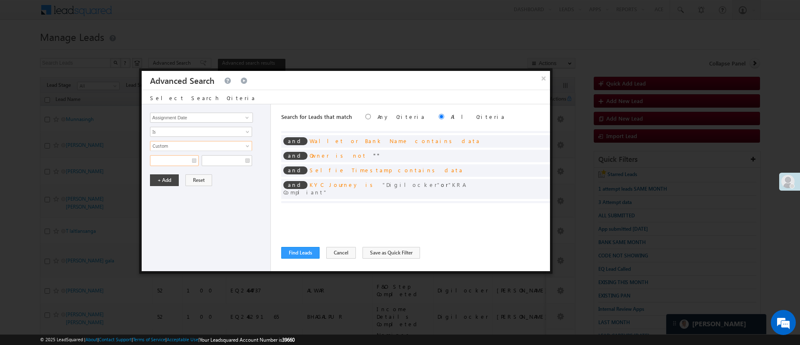
click at [175, 156] on input "text" at bounding box center [174, 160] width 49 height 11
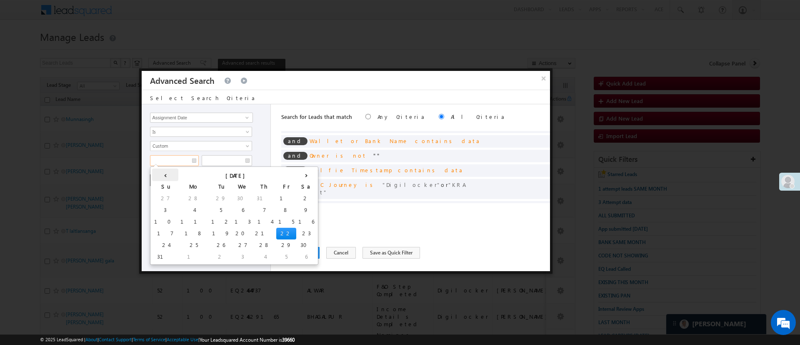
click at [157, 172] on th "‹" at bounding box center [165, 174] width 26 height 13
click at [163, 235] on td "20" at bounding box center [162, 234] width 20 height 12
type input "07/20/25"
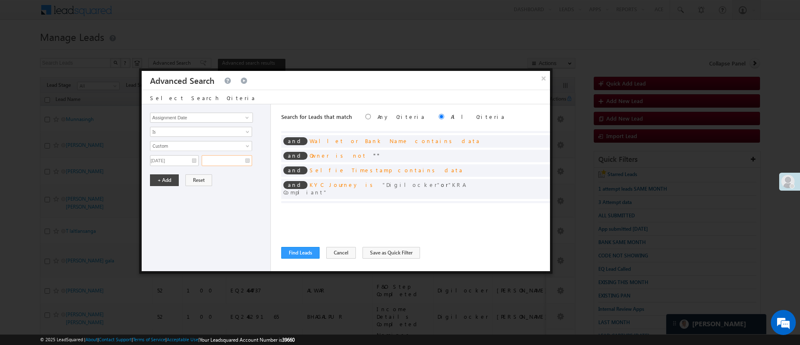
click at [221, 159] on input "text" at bounding box center [227, 160] width 50 height 11
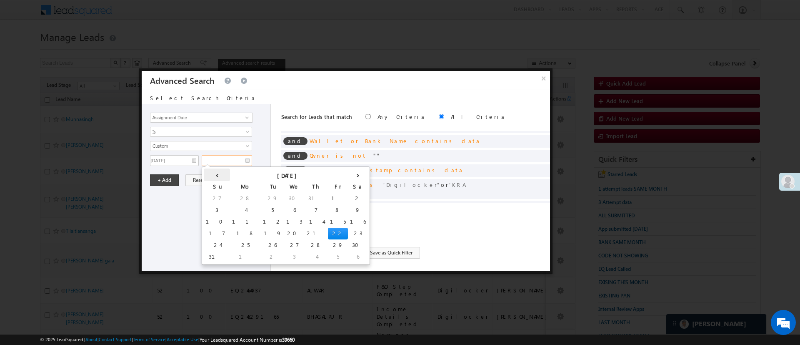
click at [213, 172] on th "‹" at bounding box center [217, 174] width 26 height 13
click at [288, 248] on td "31" at bounding box center [301, 245] width 26 height 12
type input "07/31/25"
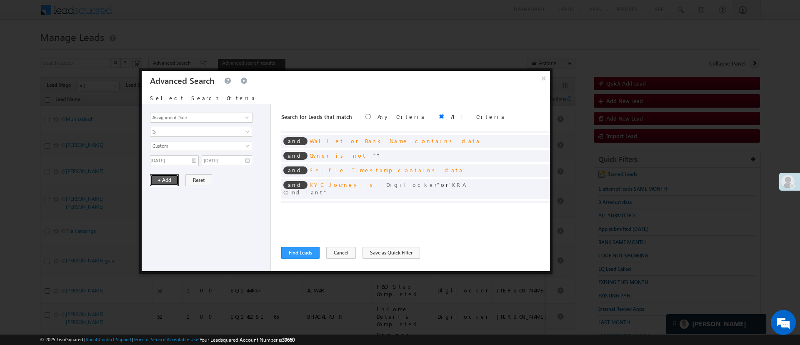
click at [168, 178] on button "+ Add" at bounding box center [164, 180] width 29 height 12
click at [285, 250] on button "Find Leads" at bounding box center [300, 253] width 38 height 12
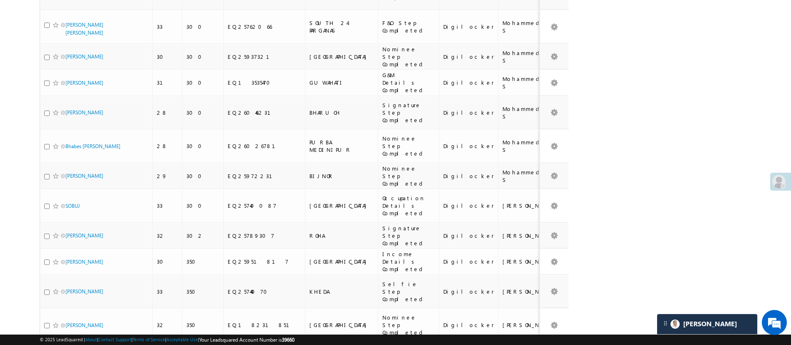
scroll to position [1209, 0]
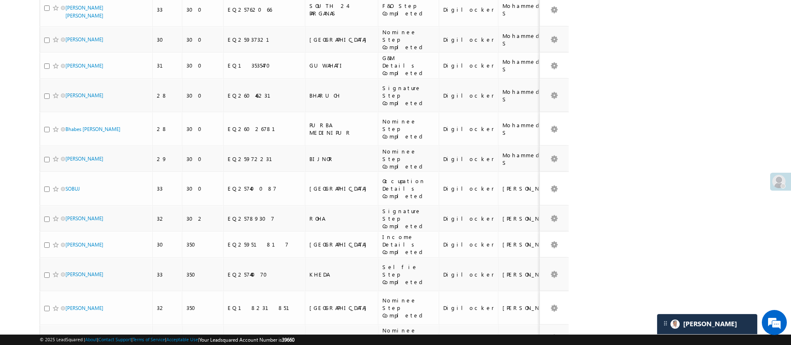
click at [68, 301] on li "25" at bounding box center [68, 303] width 20 height 8
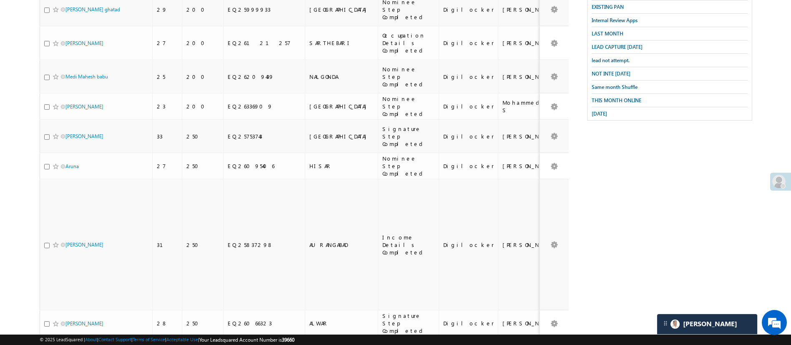
scroll to position [0, 0]
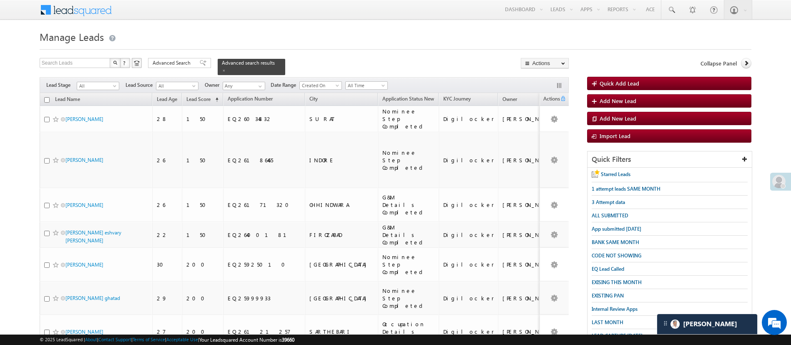
click at [47, 97] on input "checkbox" at bounding box center [46, 99] width 5 height 5
checkbox input "true"
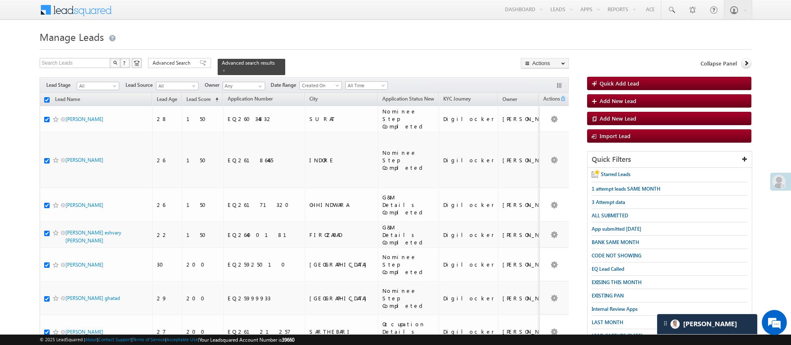
checkbox input "true"
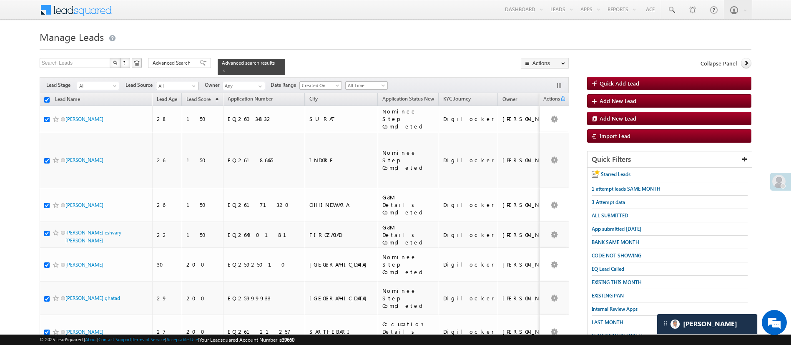
checkbox input "true"
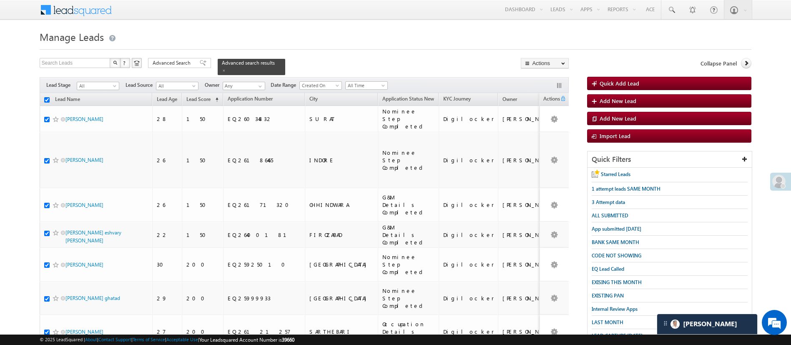
checkbox input "true"
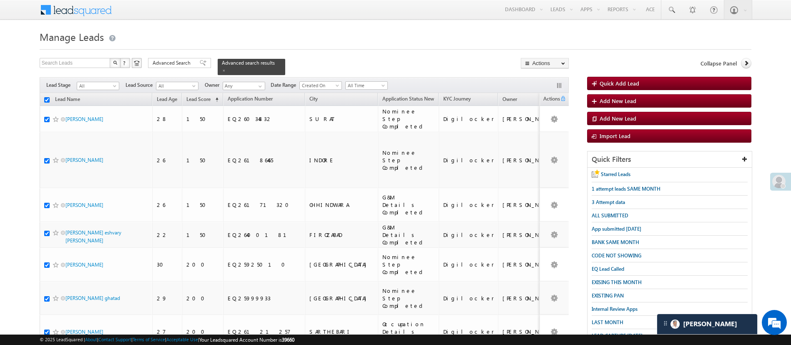
checkbox input "true"
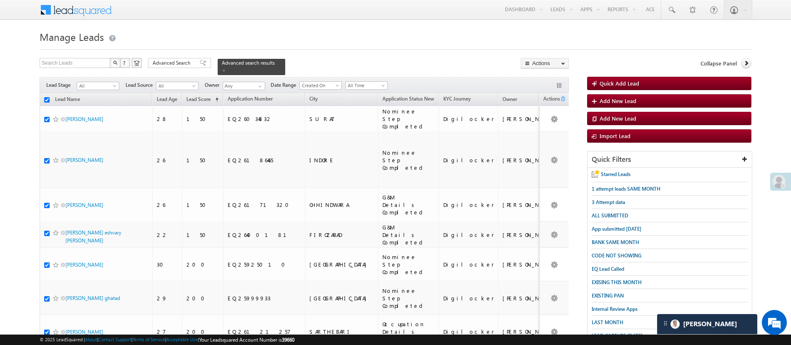
checkbox input "true"
click at [550, 125] on link "Change Owner" at bounding box center [544, 125] width 47 height 10
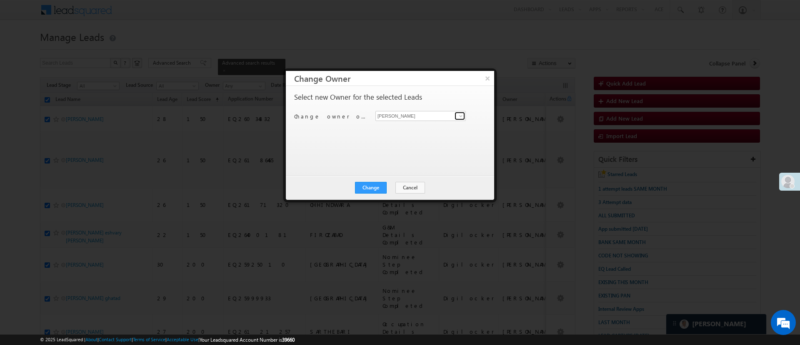
click at [464, 119] on link at bounding box center [460, 116] width 10 height 8
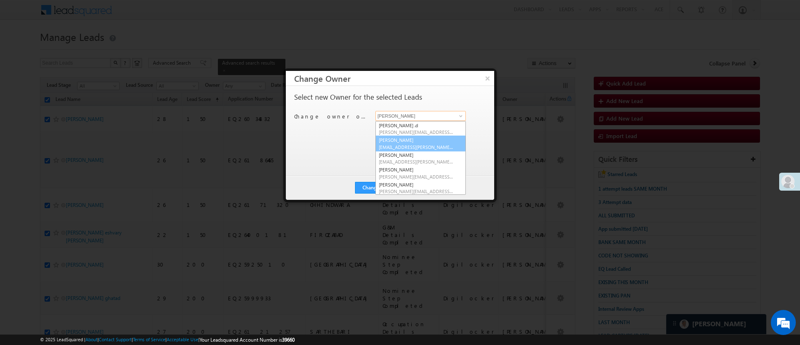
click at [417, 140] on link "Anuj Rajak Anuj.Rajak@angelbroking.com" at bounding box center [421, 143] width 90 height 16
type input "Anuj Rajak"
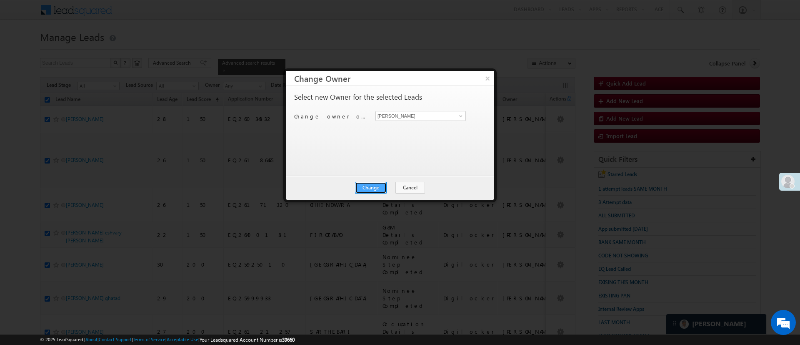
click at [380, 186] on button "Change" at bounding box center [371, 188] width 32 height 12
click at [398, 187] on button "Close" at bounding box center [391, 188] width 27 height 12
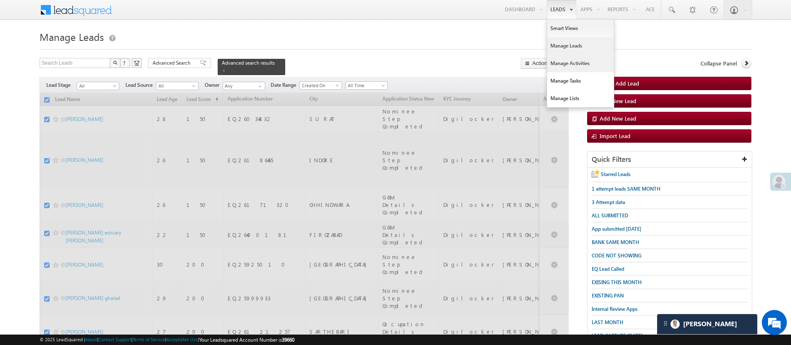
click at [570, 63] on link "Manage Activities" at bounding box center [580, 64] width 67 height 18
checkbox input "false"
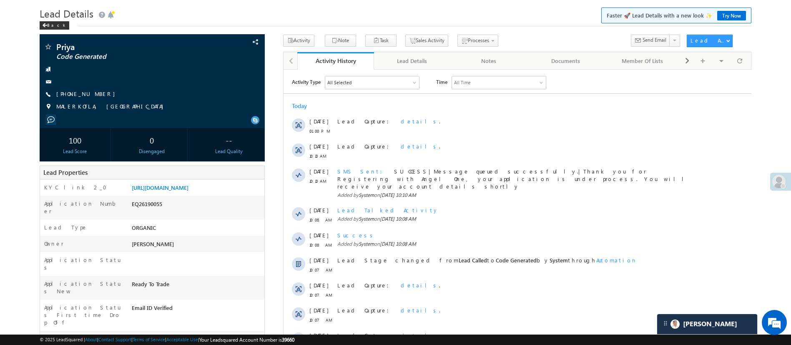
scroll to position [2, 0]
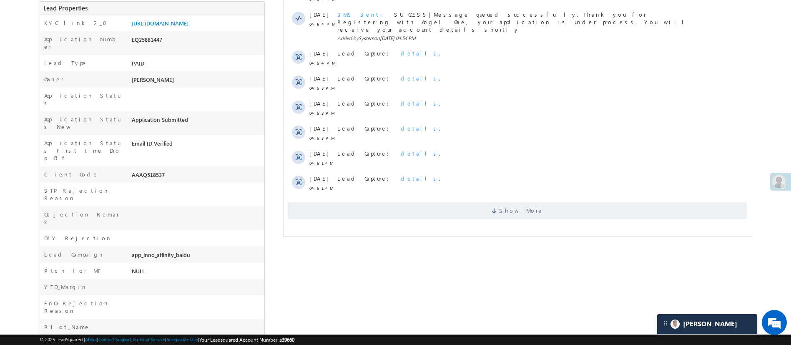
scroll to position [207, 0]
click at [590, 203] on span "Show More" at bounding box center [516, 209] width 459 height 17
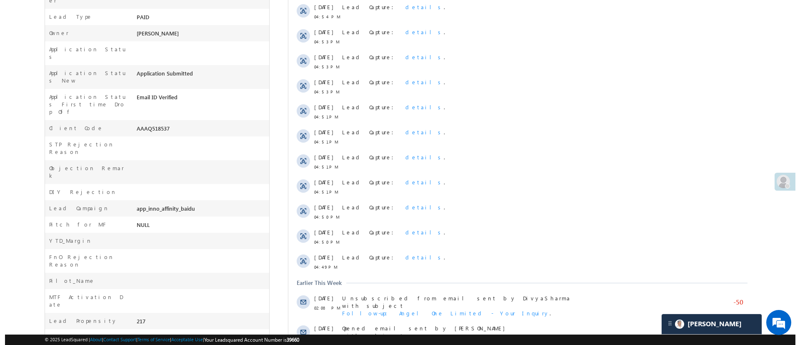
scroll to position [0, 0]
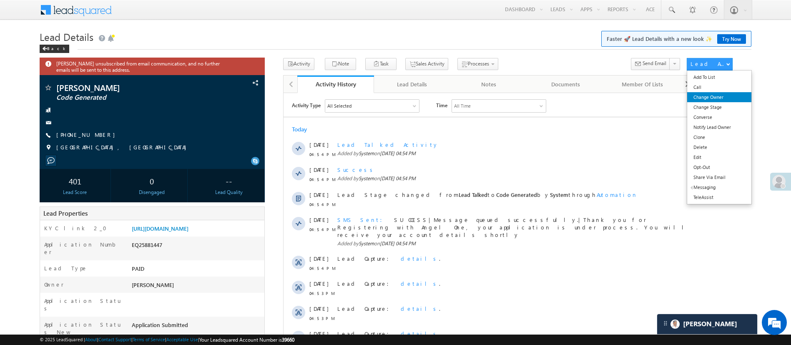
click at [724, 97] on link "Change Owner" at bounding box center [719, 97] width 64 height 10
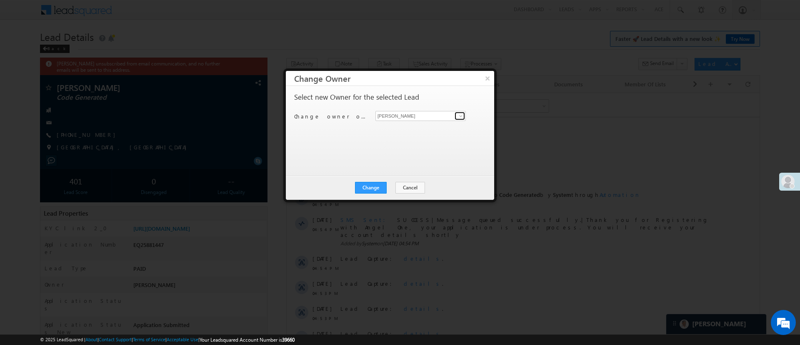
click at [458, 113] on span at bounding box center [461, 116] width 7 height 7
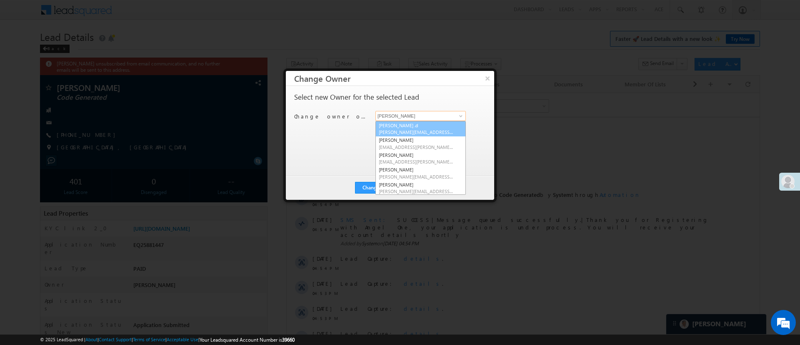
click at [421, 133] on span "Aakansha.D@angelbroking.com" at bounding box center [416, 132] width 75 height 6
type input "Aakansha .d"
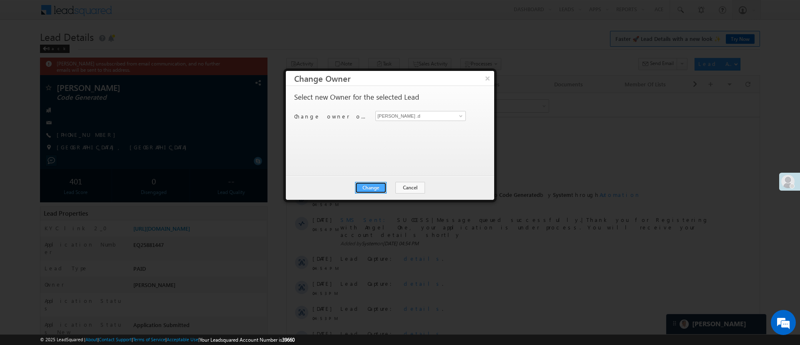
click at [376, 188] on button "Change" at bounding box center [371, 188] width 32 height 12
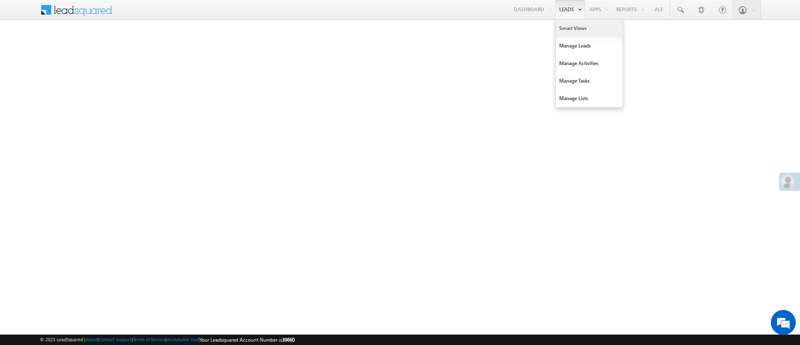
click at [569, 26] on link "Smart Views" at bounding box center [589, 29] width 67 height 18
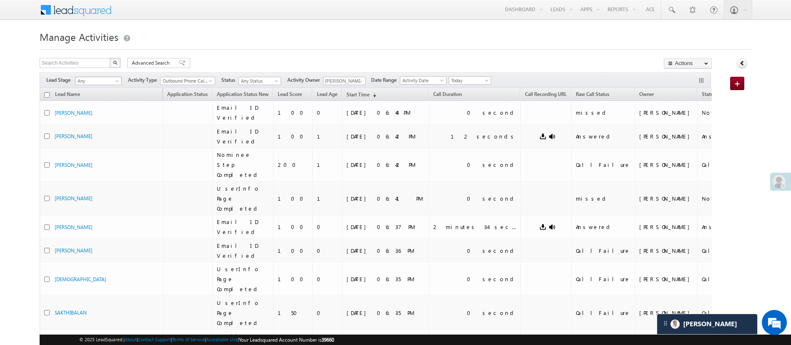
click at [117, 80] on span at bounding box center [118, 82] width 7 height 7
click at [90, 137] on link "Code Generated" at bounding box center [99, 141] width 46 height 8
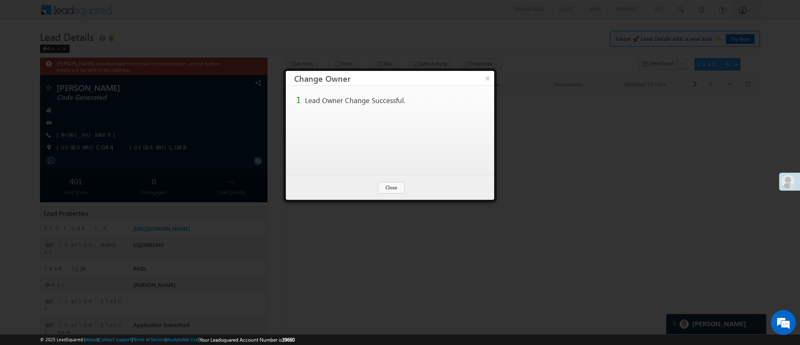
click at [385, 188] on button "Close" at bounding box center [391, 188] width 27 height 12
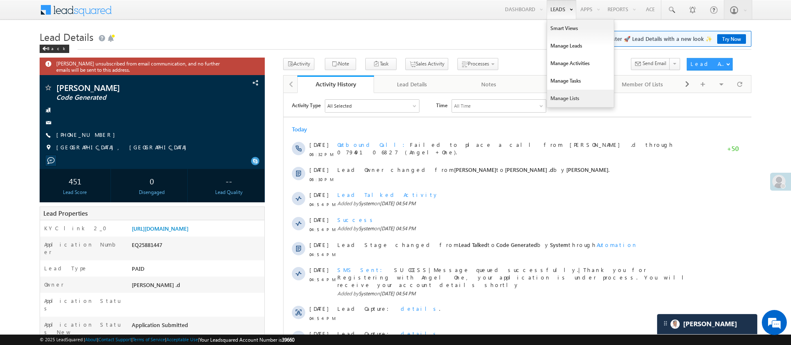
click at [562, 93] on link "Manage Lists" at bounding box center [580, 99] width 67 height 18
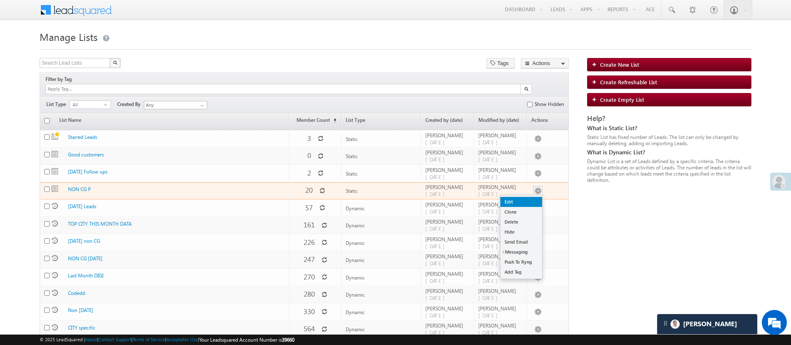
click at [526, 197] on link "Edit" at bounding box center [521, 202] width 42 height 10
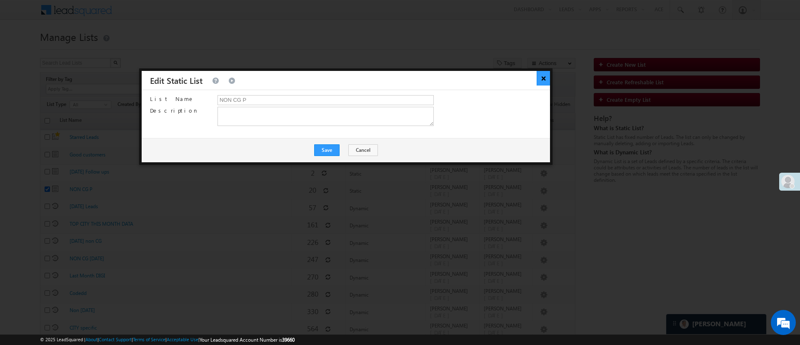
click at [543, 78] on button "×" at bounding box center [544, 78] width 14 height 15
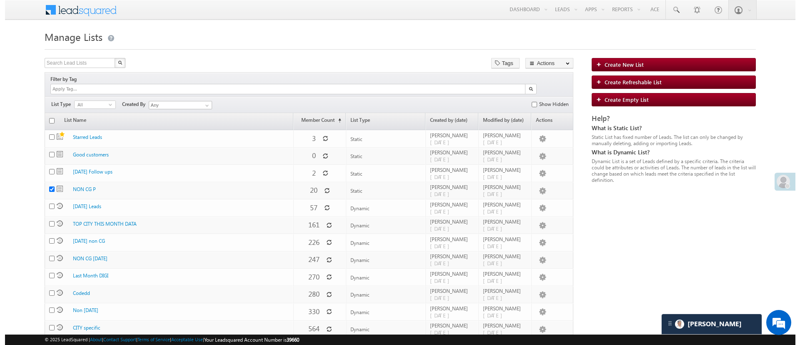
scroll to position [29, 0]
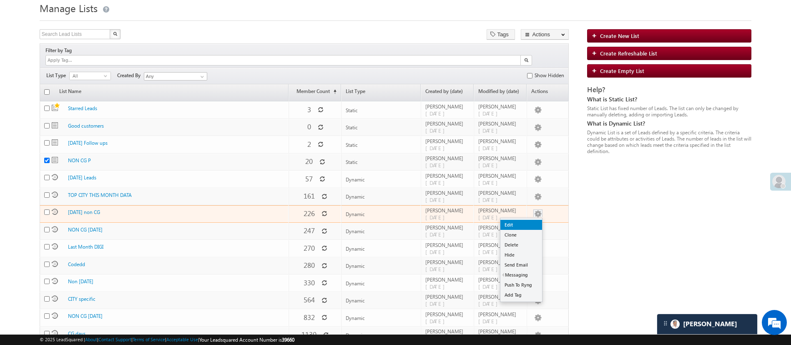
click at [532, 220] on link "Edit" at bounding box center [521, 225] width 42 height 10
checkbox input "false"
checkbox input "true"
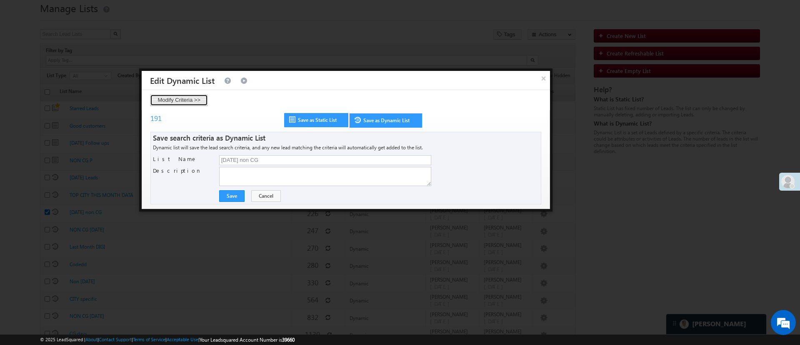
click at [190, 101] on button "Modify Criteria >>" at bounding box center [179, 100] width 58 height 12
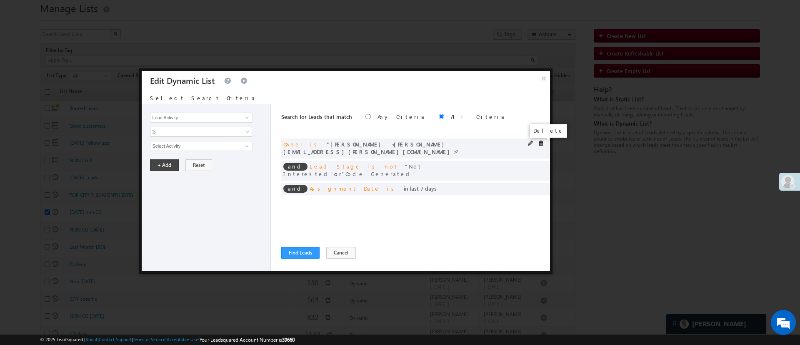
click at [542, 141] on span at bounding box center [541, 143] width 6 height 6
click at [0, 0] on span at bounding box center [0, 0] width 0 height 0
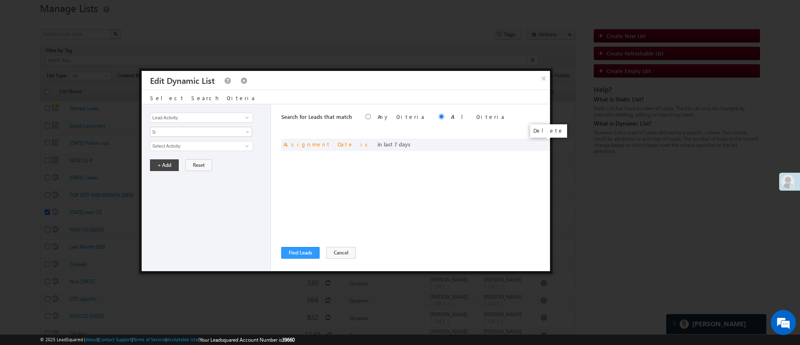
click at [0, 0] on span at bounding box center [0, 0] width 0 height 0
click at [248, 116] on span at bounding box center [247, 117] width 7 height 7
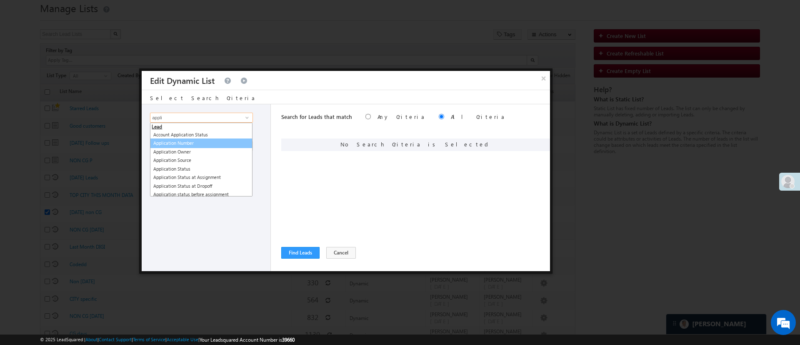
click at [210, 140] on link "Application Number" at bounding box center [201, 143] width 103 height 10
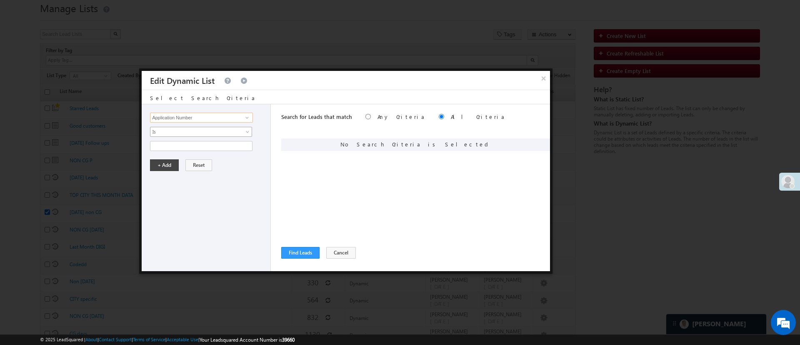
type input "Application Number"
click at [211, 131] on span "Is" at bounding box center [196, 132] width 90 height 8
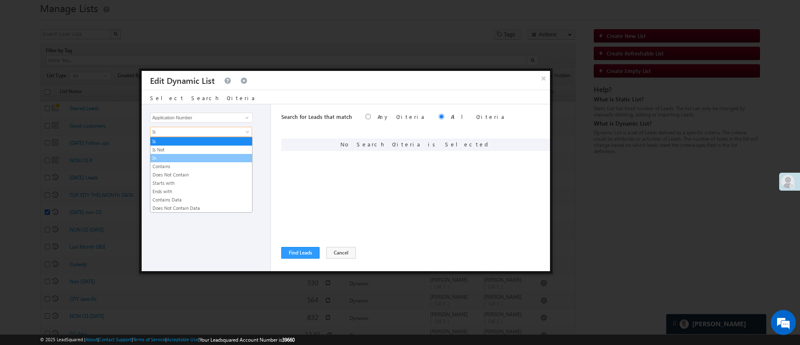
click at [194, 159] on link "In" at bounding box center [202, 158] width 102 height 8
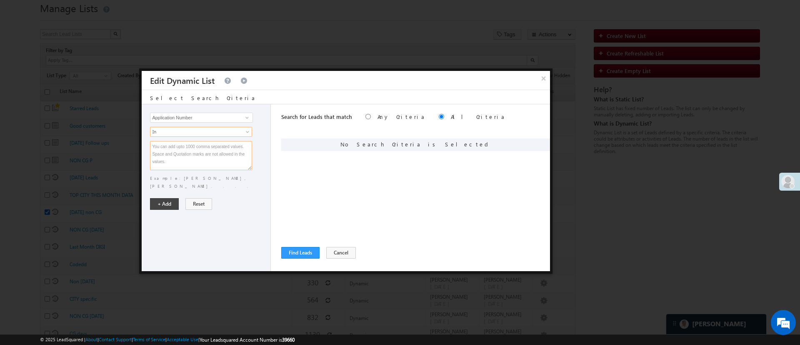
click at [194, 158] on textarea at bounding box center [201, 155] width 102 height 29
paste textarea "EQ26521763 EQ26501464 EQ24307915 EQ22447025 EQ27307959 EQ25808430 EQ26205558 EQ…"
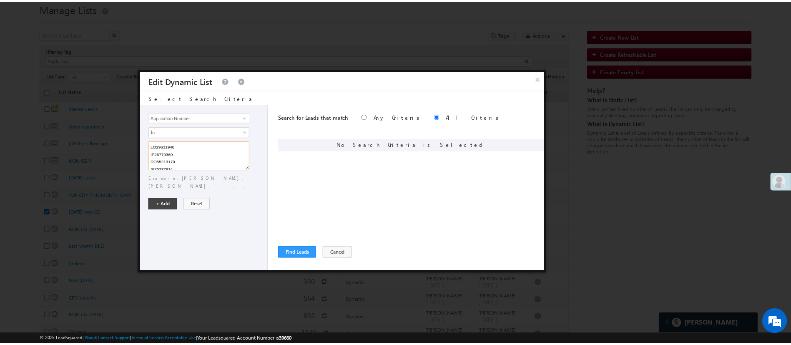
scroll to position [1953, 0]
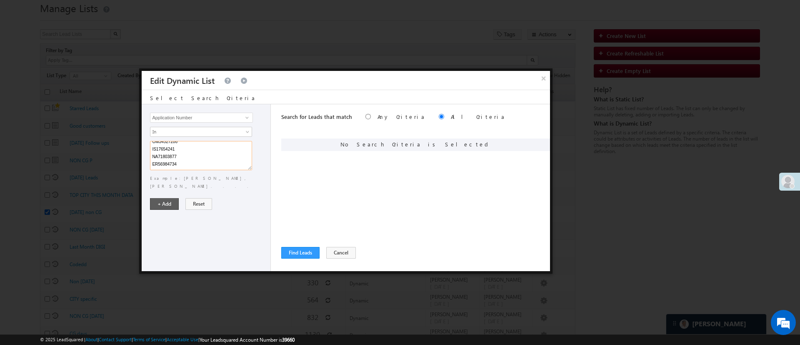
type textarea "EQ26521763 EQ26501464 EQ24307915 EQ22447025 EQ27307959 EQ25808430 EQ26205558 EQ…"
click at [170, 198] on button "+ Add" at bounding box center [164, 204] width 29 height 12
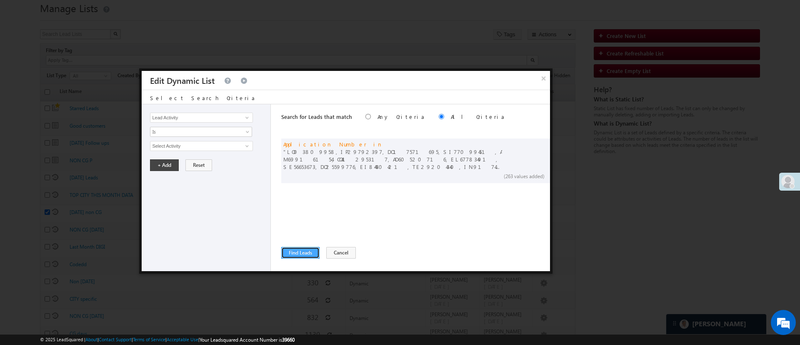
click at [295, 252] on button "Find Leads" at bounding box center [300, 253] width 38 height 12
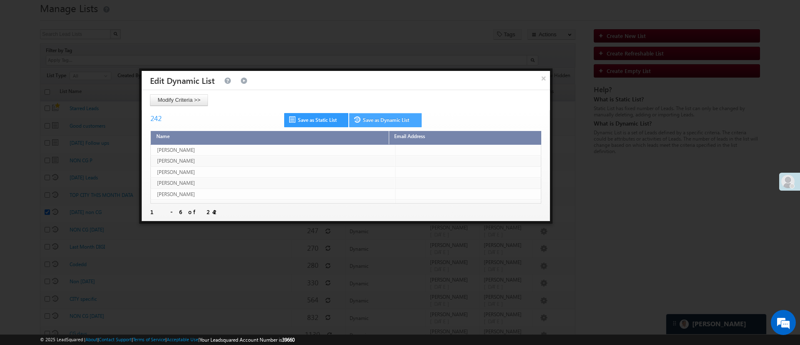
click at [395, 121] on link "Save as Dynamic List" at bounding box center [385, 120] width 73 height 14
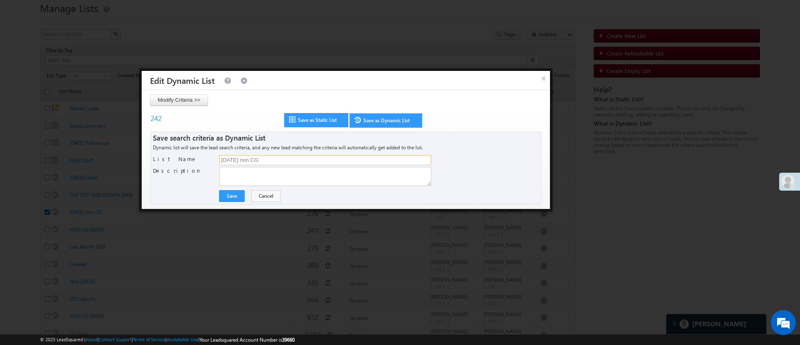
drag, startPoint x: 307, startPoint y: 161, endPoint x: 73, endPoint y: 168, distance: 233.6
click at [73, 168] on body "Menu Manish Panchal Manis h.1Pa nchal @ange lbrok ing.c" at bounding box center [400, 187] width 800 height 433
type input "21 AUG"
click at [233, 196] on button "Save" at bounding box center [231, 196] width 25 height 12
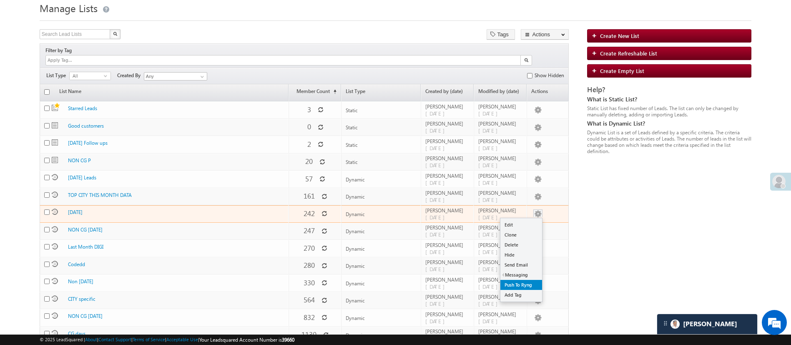
click at [525, 280] on link "Push To Ryng" at bounding box center [521, 285] width 42 height 10
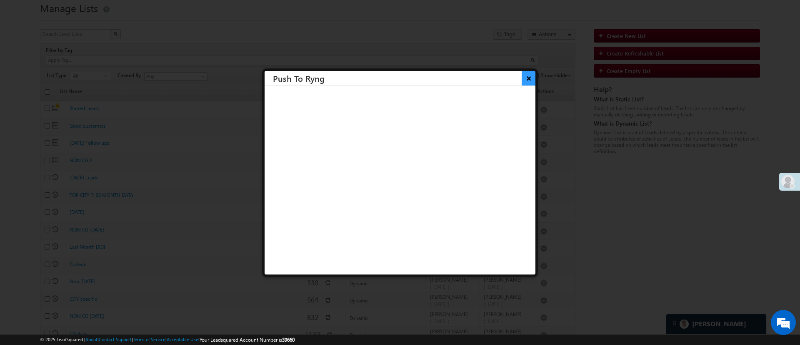
click at [522, 78] on button "×" at bounding box center [529, 78] width 14 height 15
